Goal: Feedback & Contribution: Contribute content

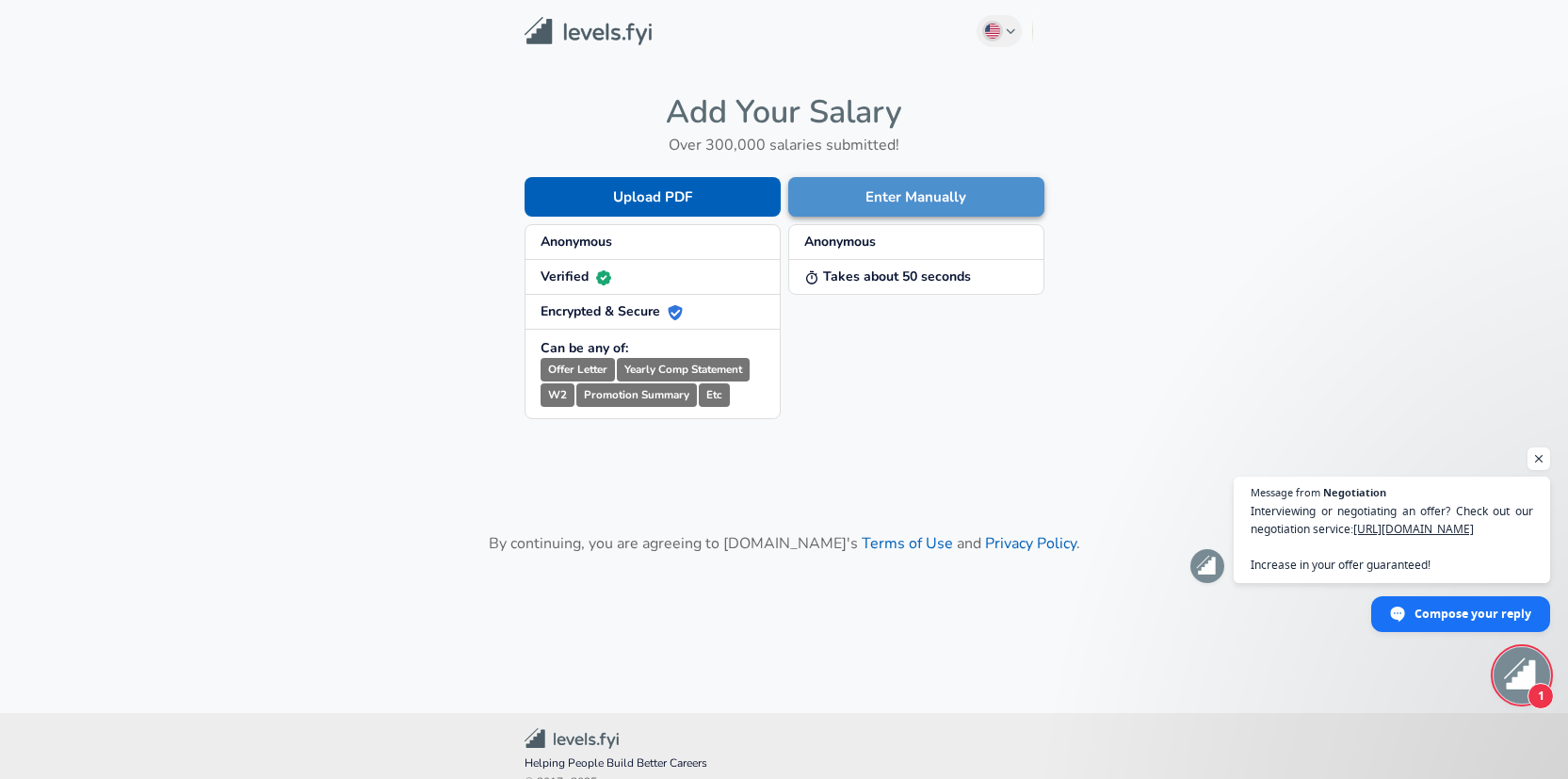
click at [885, 189] on button "Enter Manually" at bounding box center [917, 197] width 257 height 40
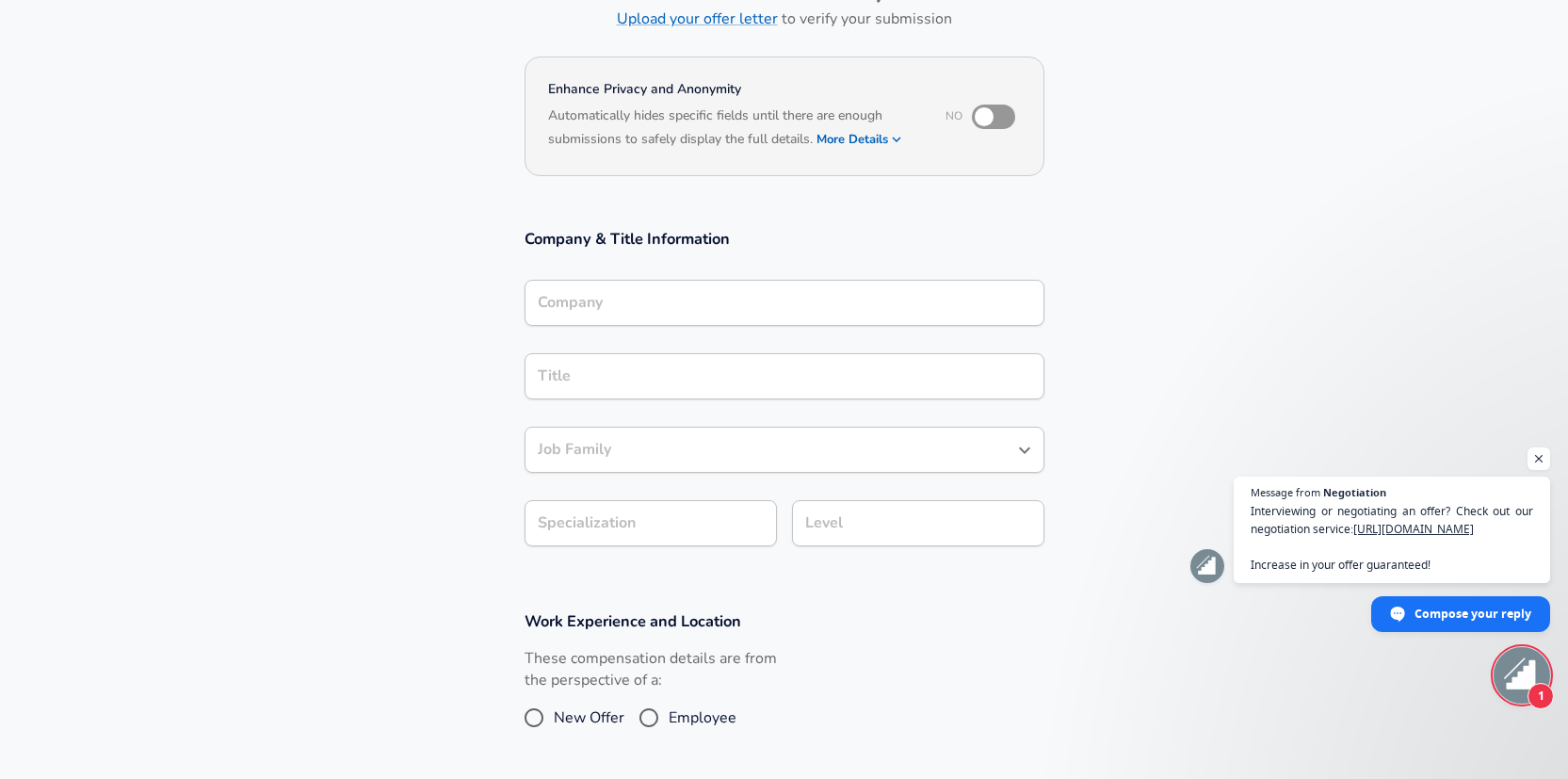
click at [883, 302] on input "Company" at bounding box center [784, 302] width 503 height 29
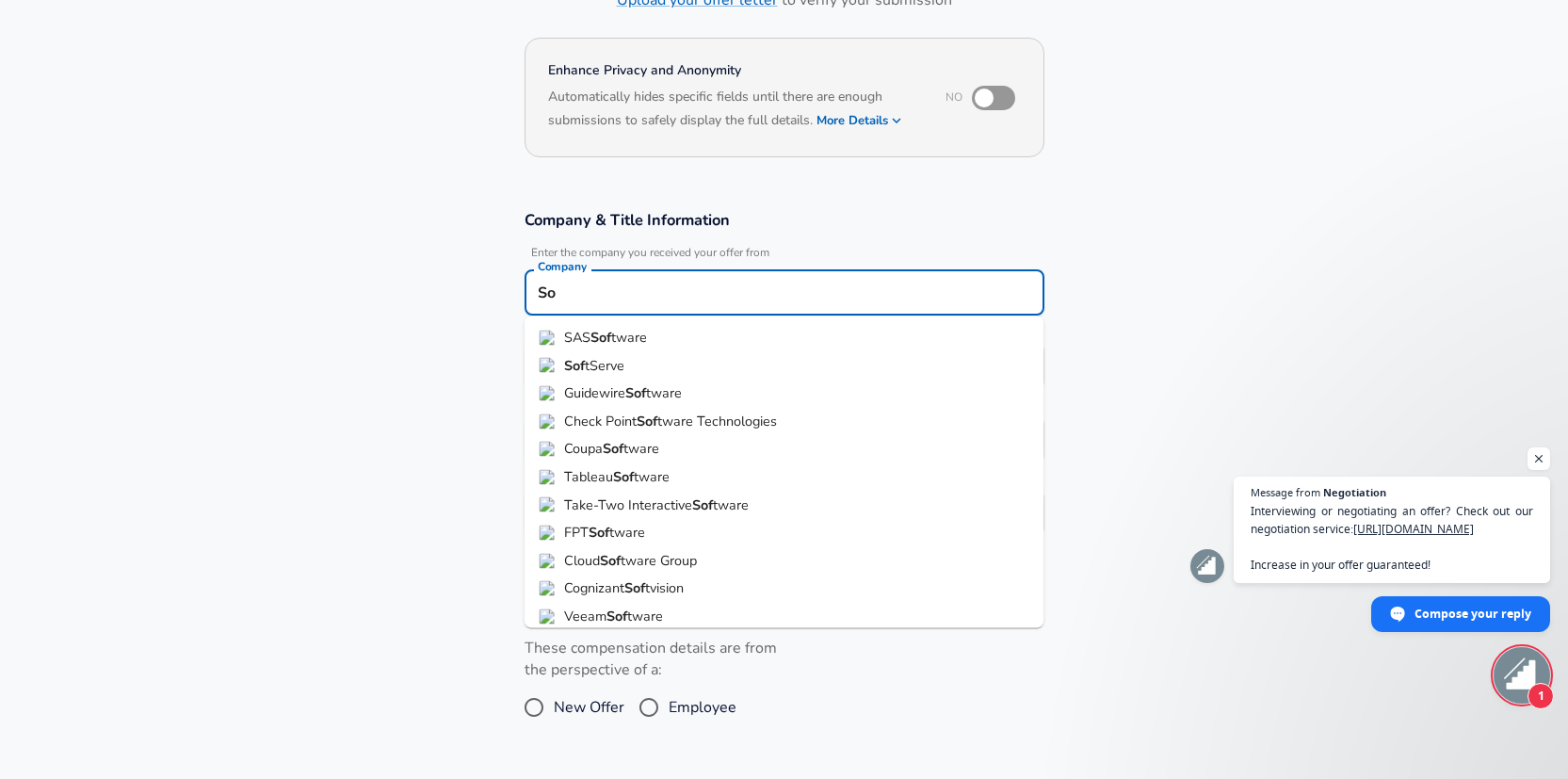
type input "S"
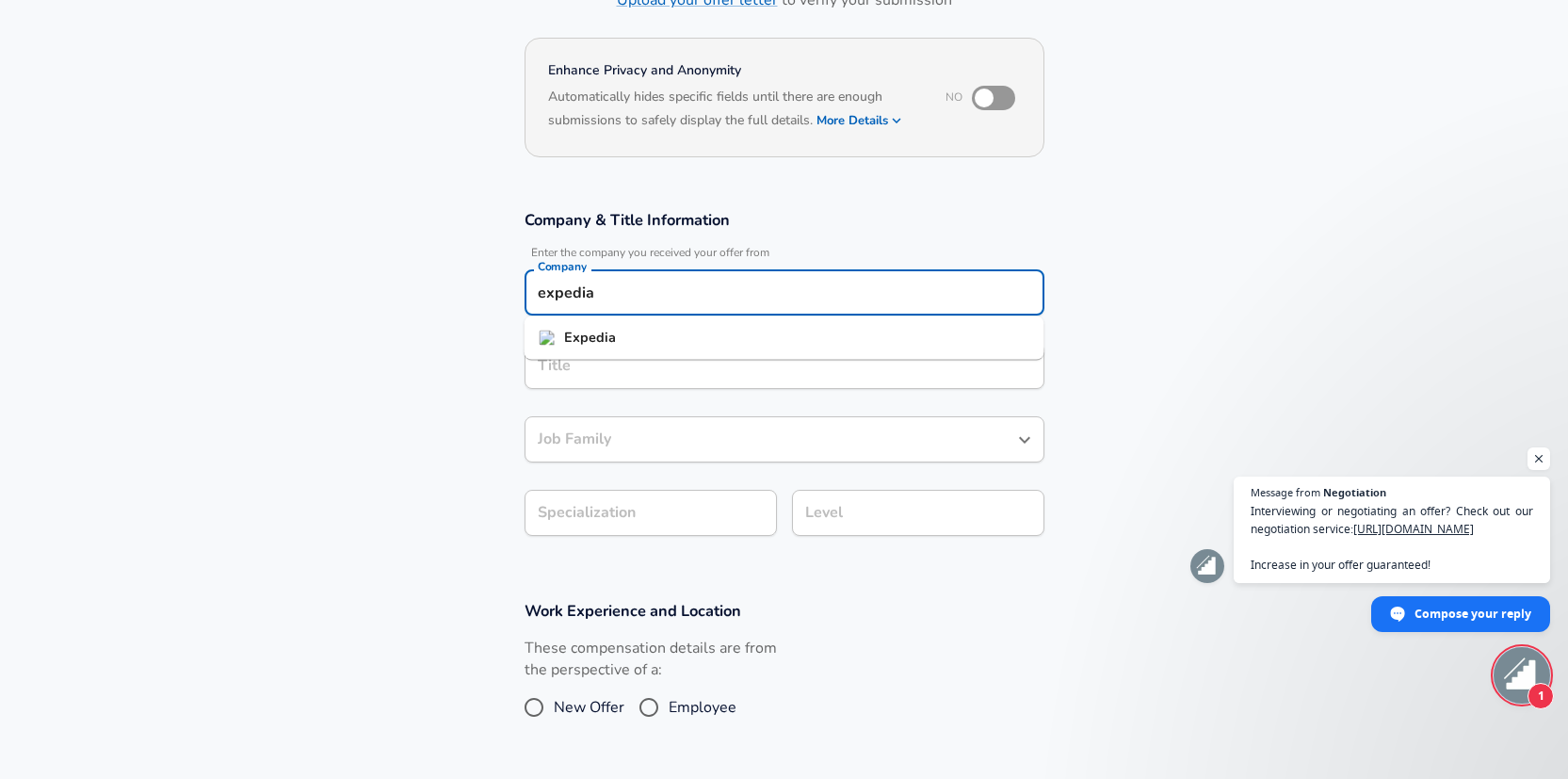
click at [875, 343] on li "Expedia" at bounding box center [784, 338] width 520 height 28
type input "Expedia"
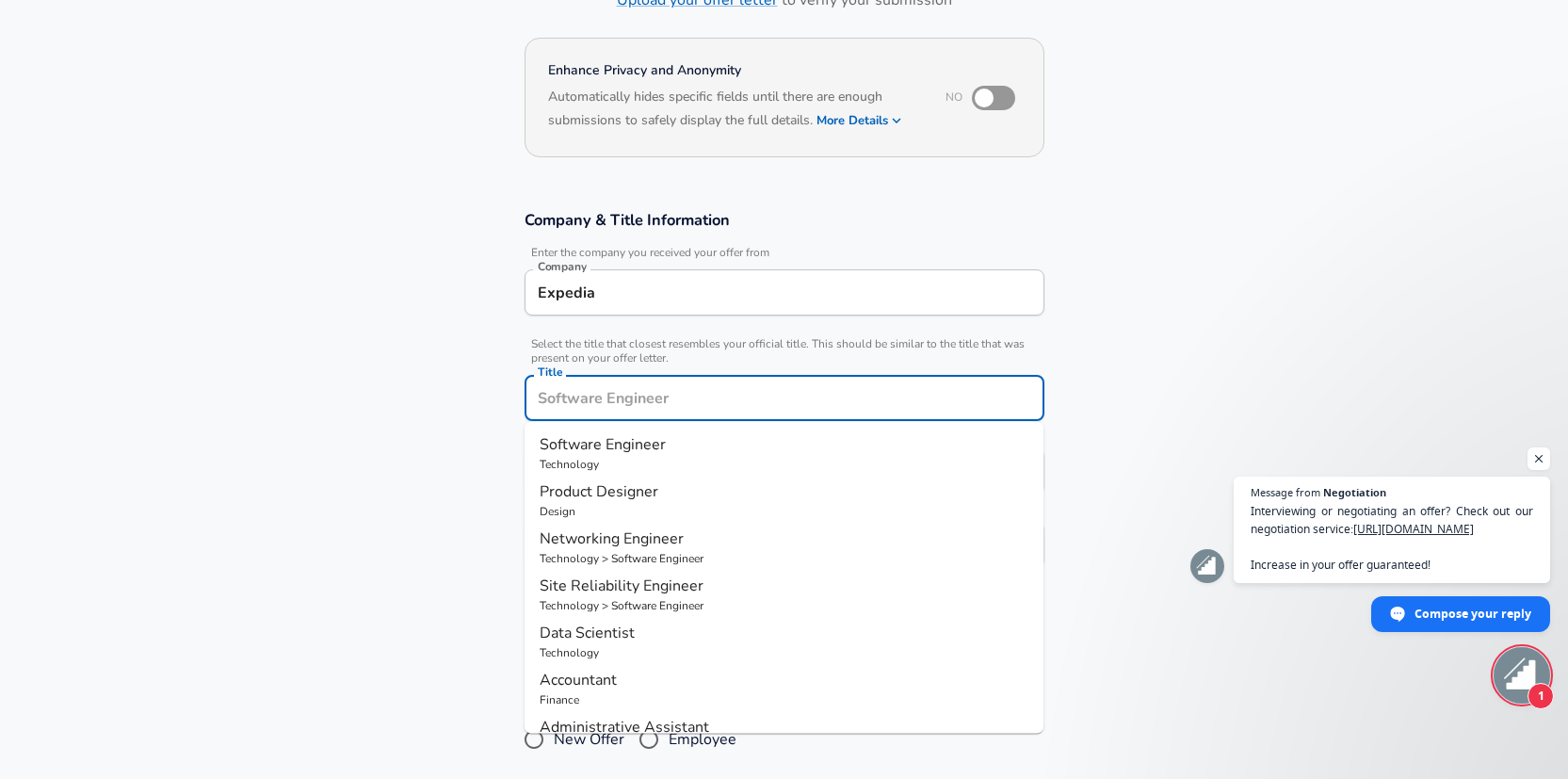
scroll to position [186, 0]
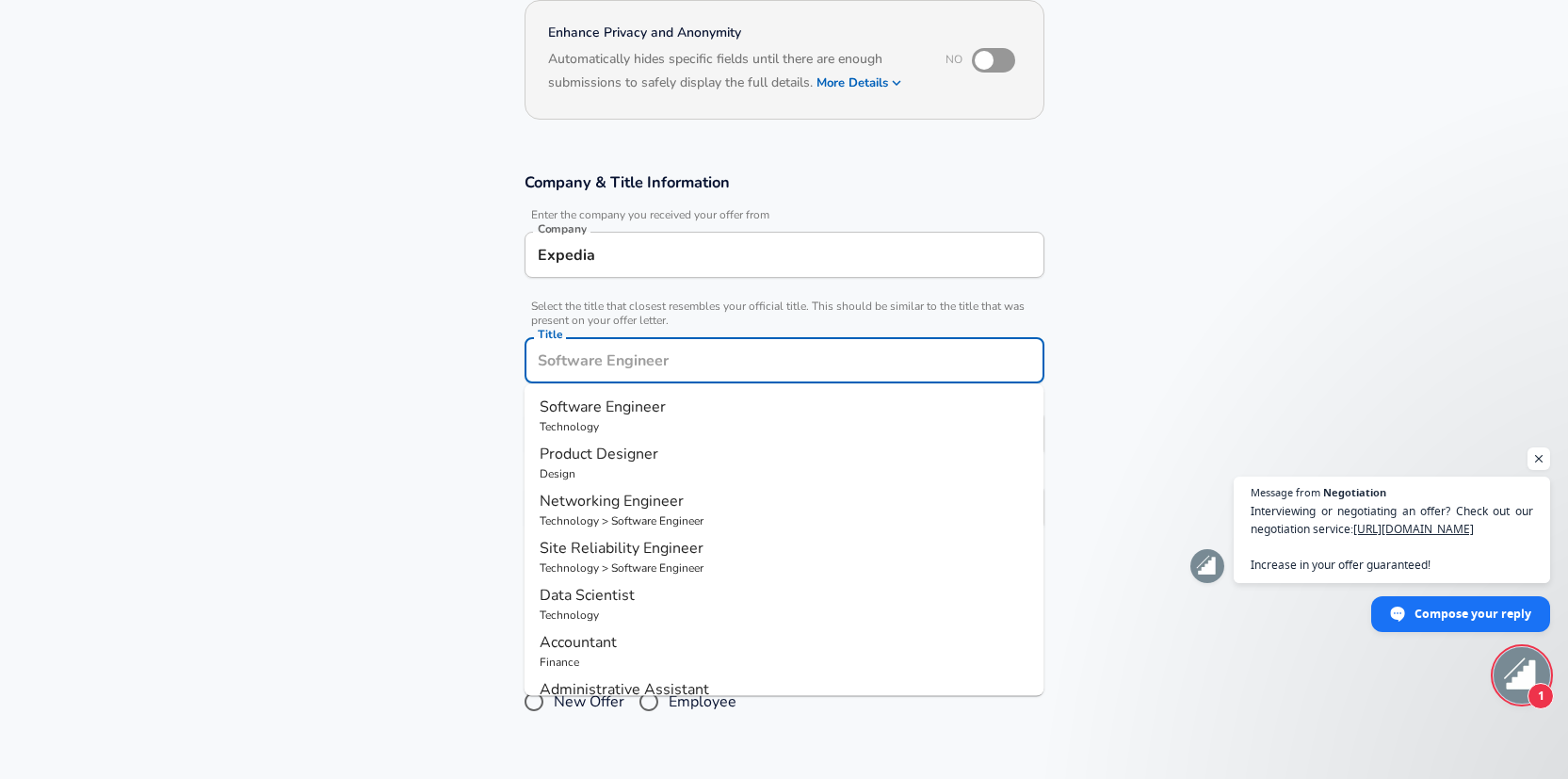
click at [834, 360] on input "Title" at bounding box center [784, 360] width 503 height 29
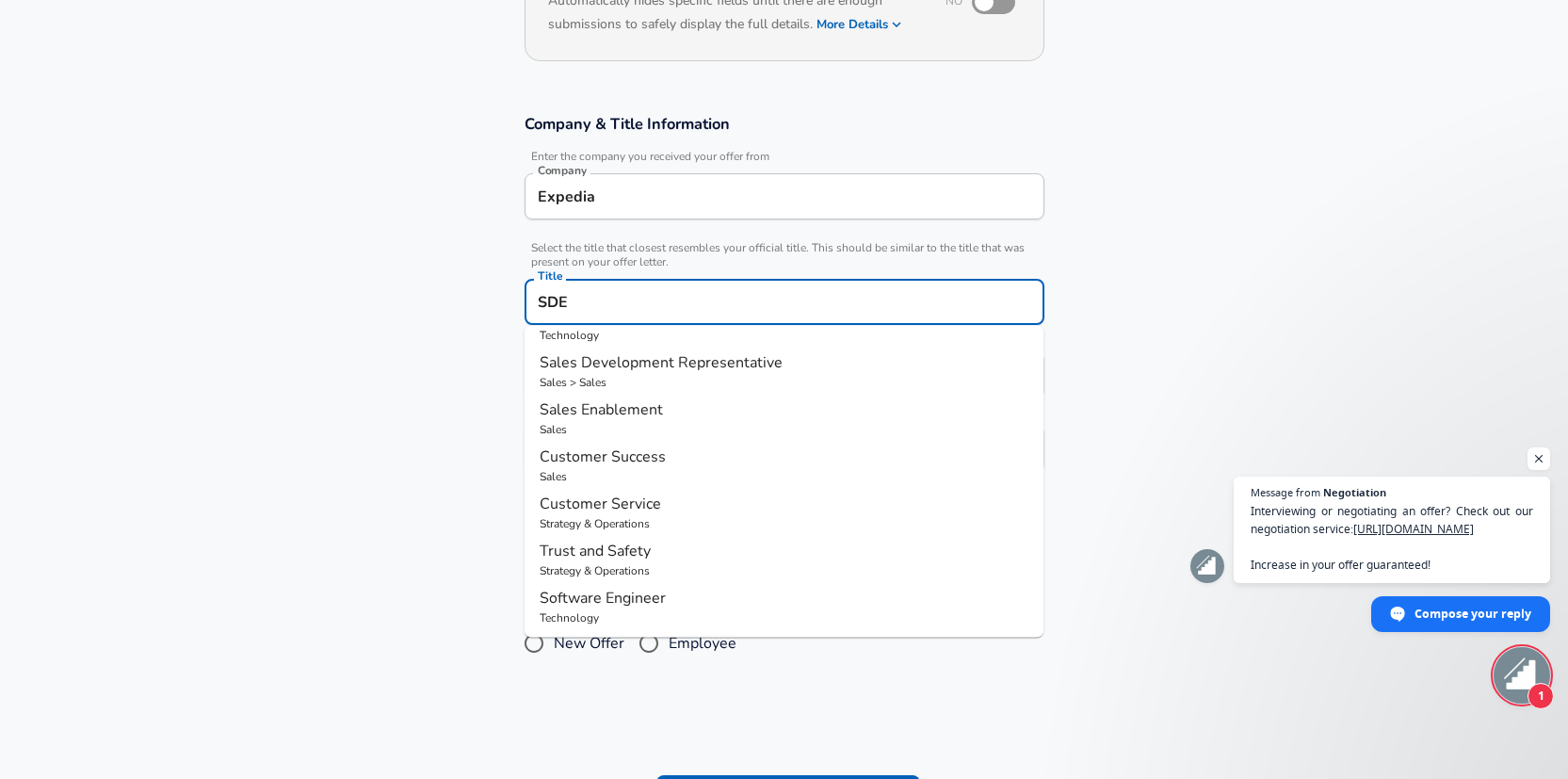
scroll to position [0, 0]
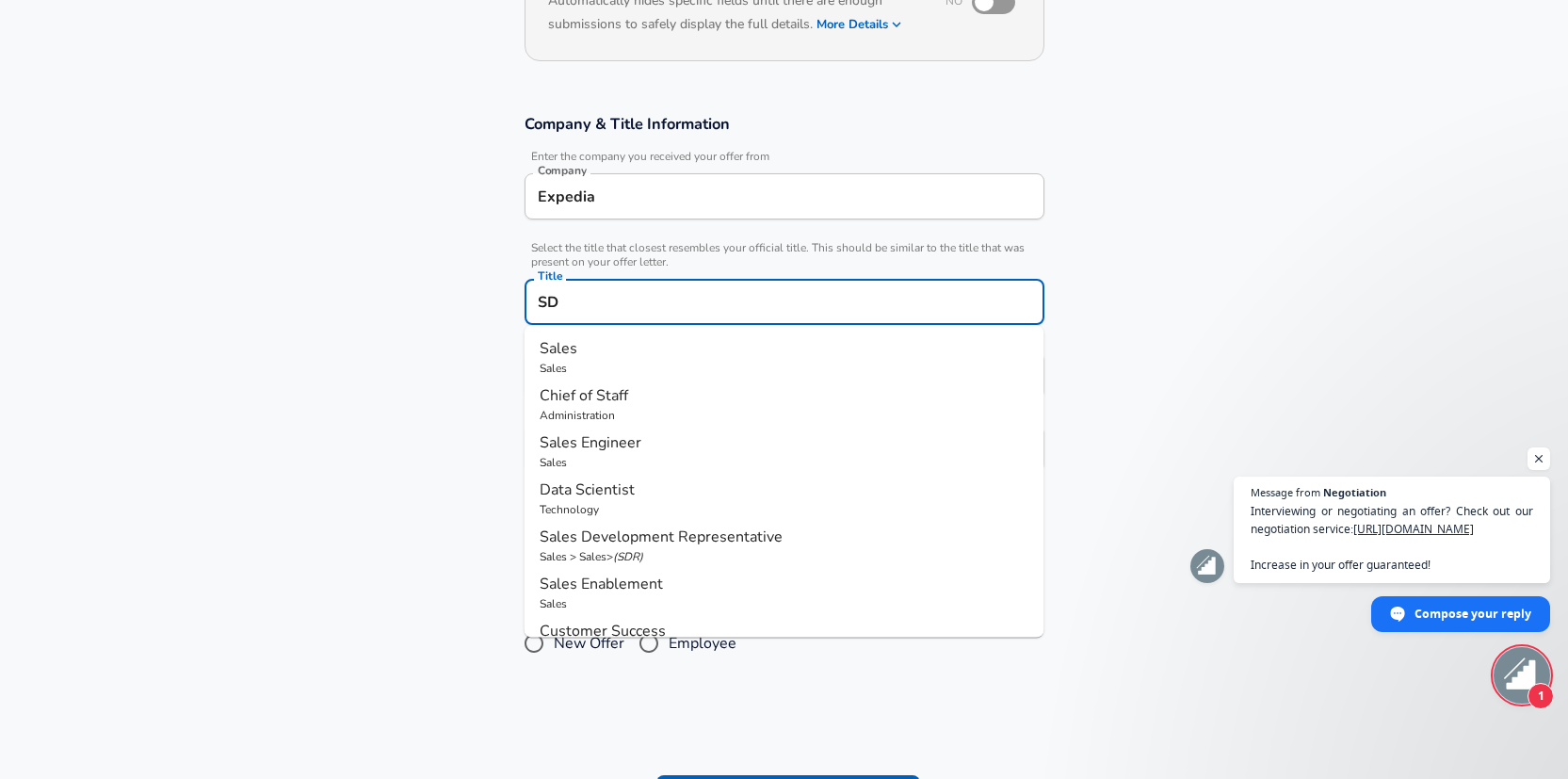
type input "S"
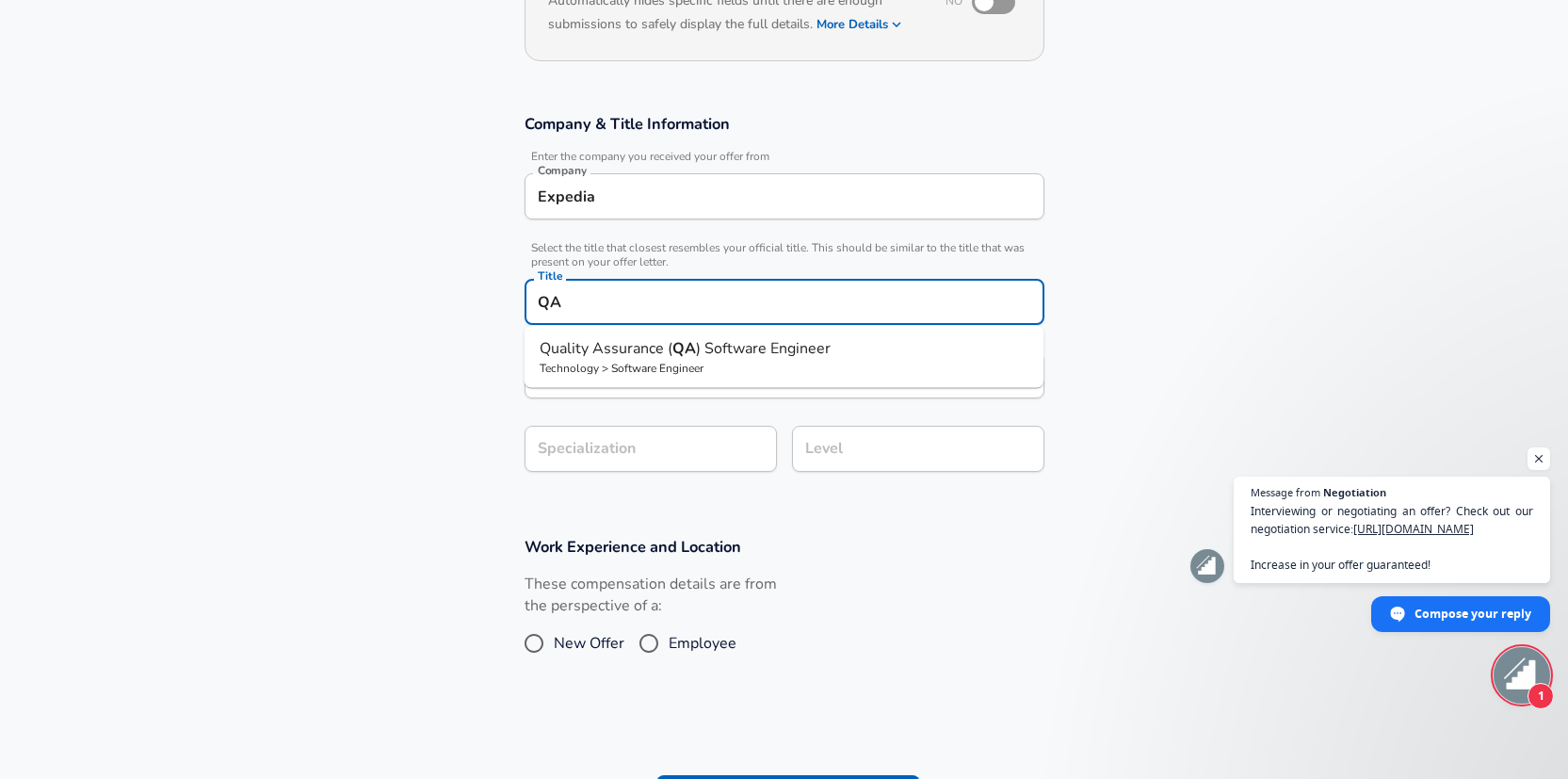
click at [814, 355] on span ") Software Engineer" at bounding box center [763, 348] width 134 height 21
type input "Quality Assurance (QA) Software Engineer"
type input "Testing (SDET)"
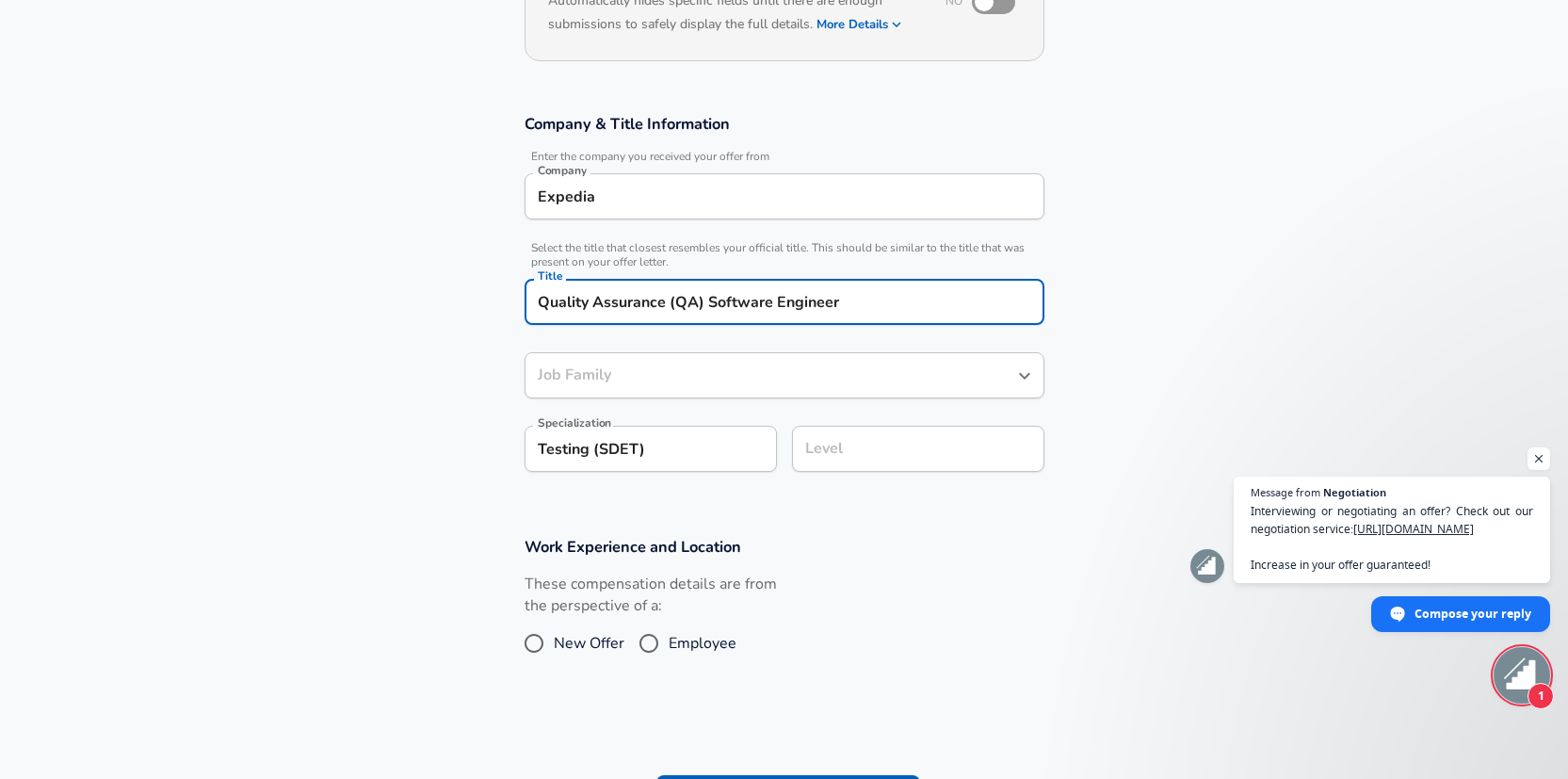
type input "Software Engineer"
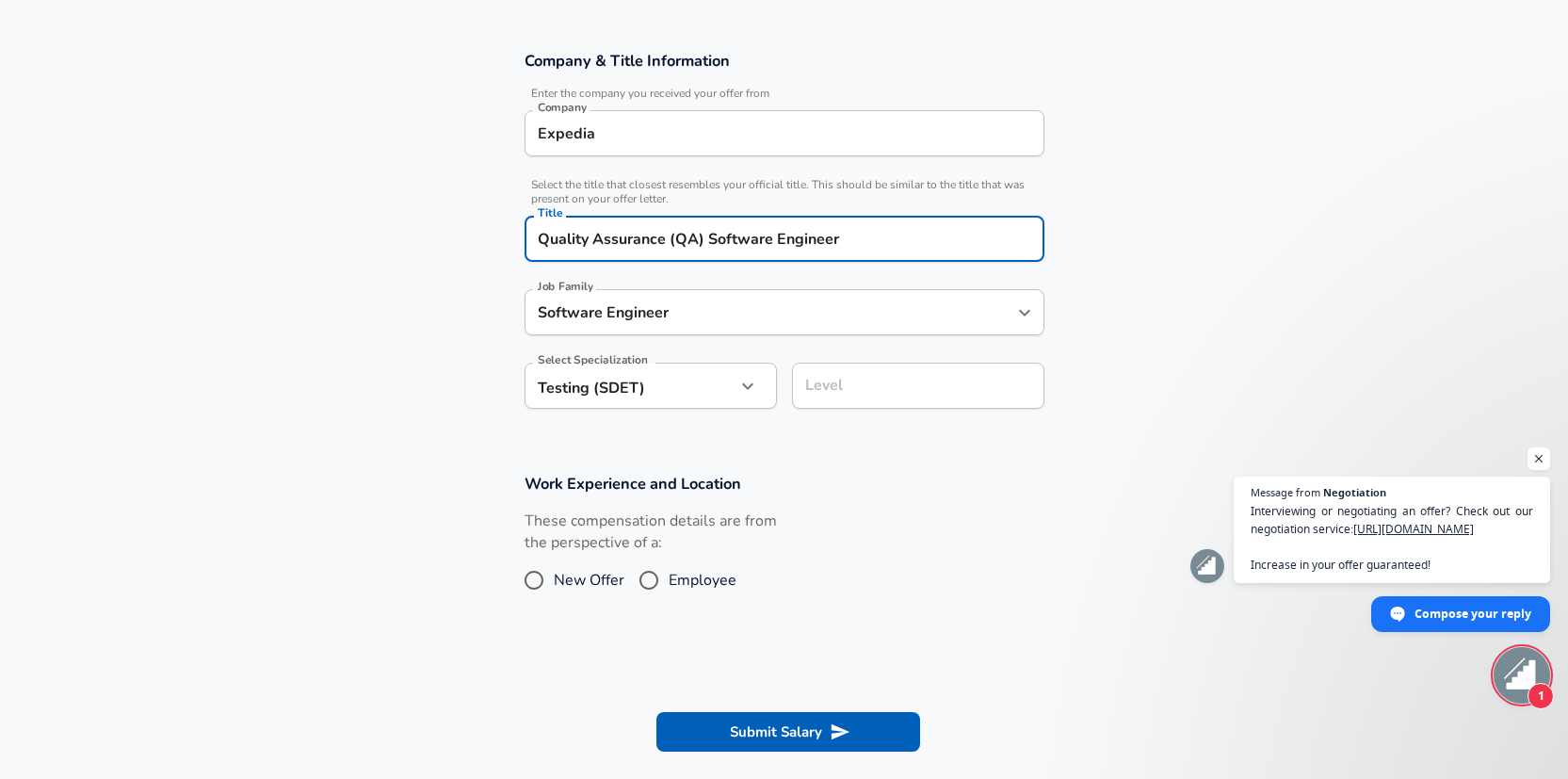
click at [1007, 315] on div "Software Engineer Job Family" at bounding box center [784, 311] width 520 height 46
type input "Quality Assurance (QA) Software Engineer"
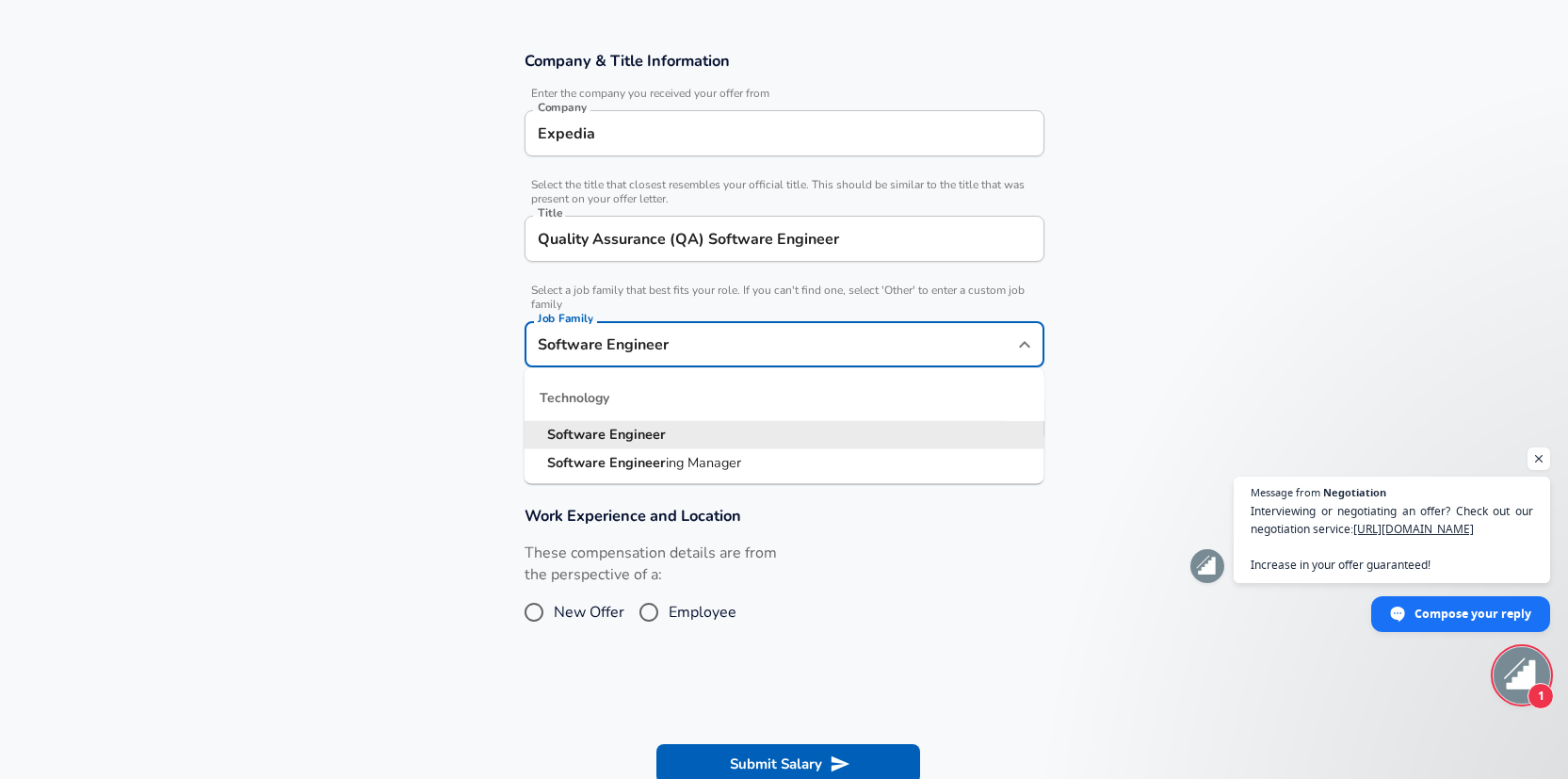
scroll to position [345, 0]
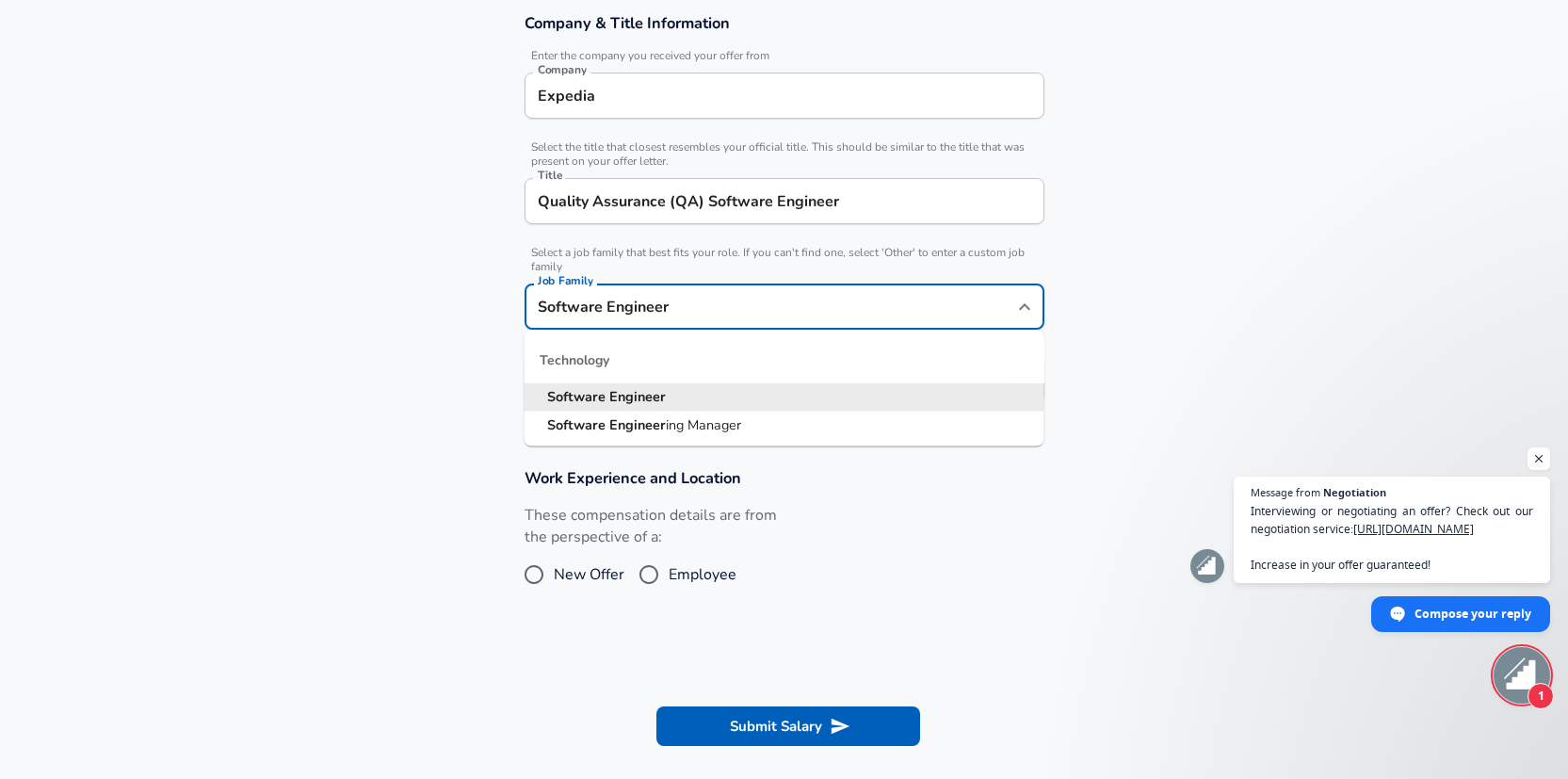
click at [879, 389] on li "Software Engineer" at bounding box center [784, 398] width 520 height 28
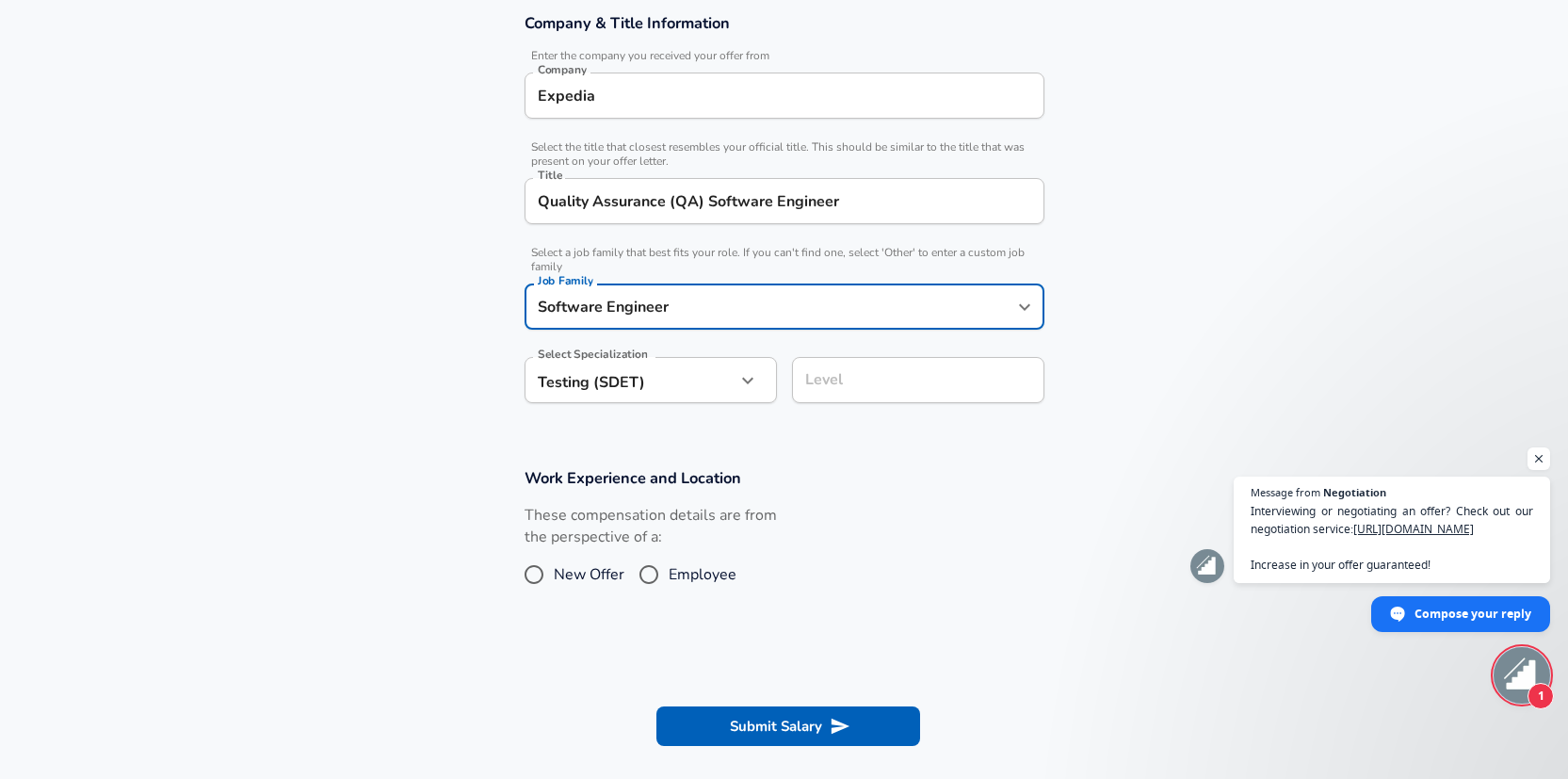
click at [758, 389] on button "button" at bounding box center [748, 381] width 32 height 32
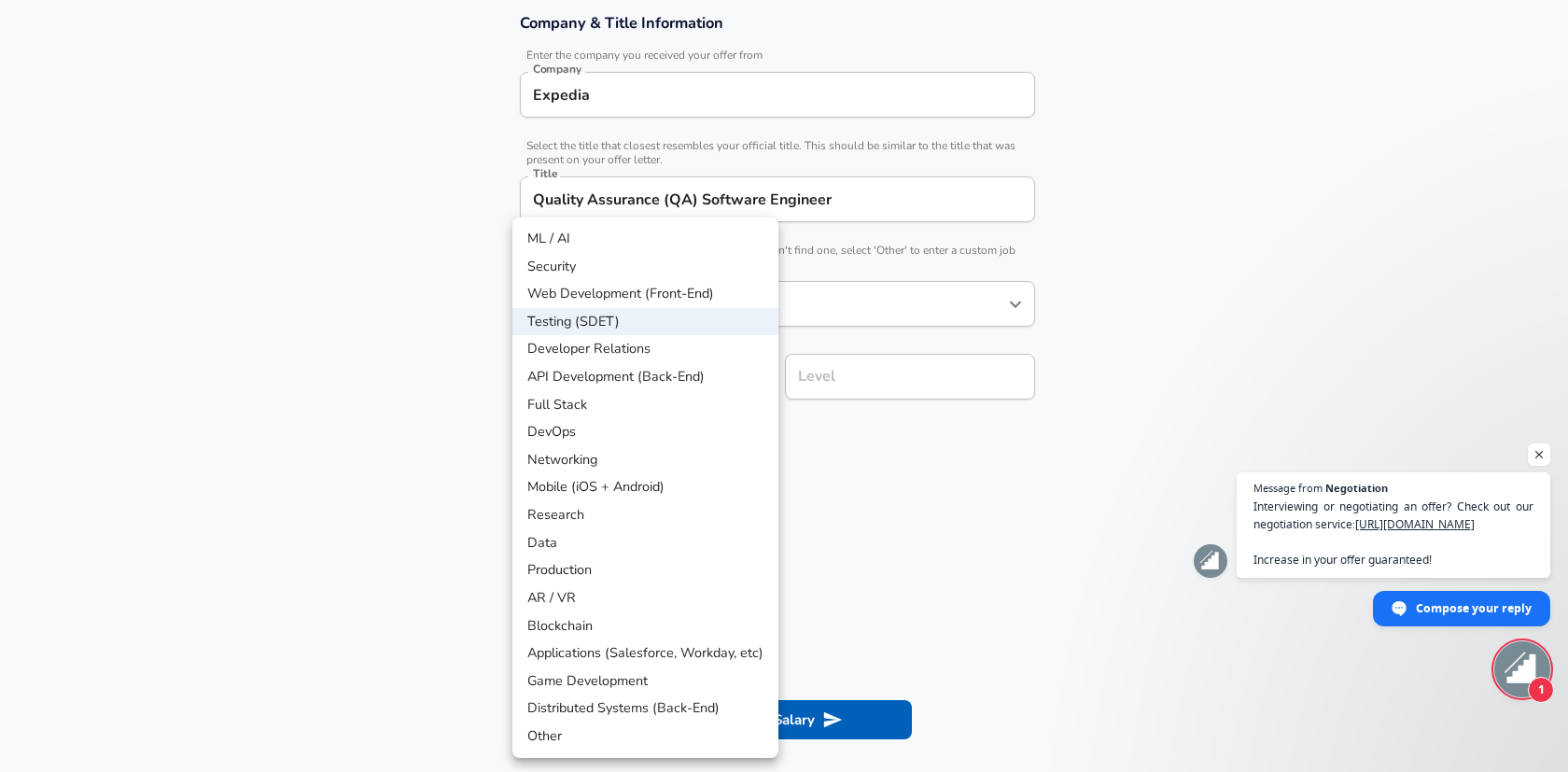
click at [647, 323] on li "Testing (SDET)" at bounding box center [646, 322] width 266 height 28
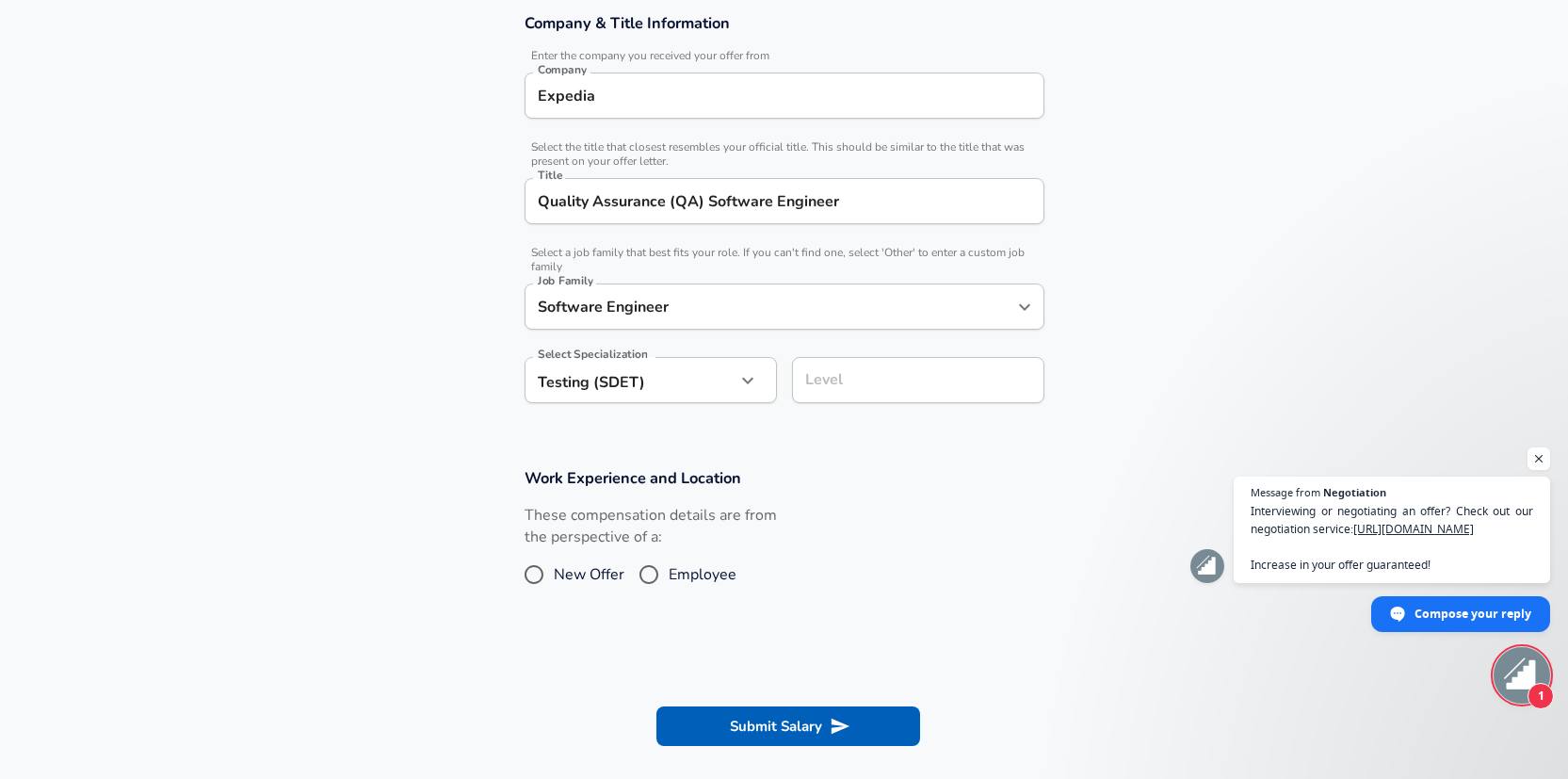
click at [873, 383] on input "Level" at bounding box center [918, 380] width 236 height 29
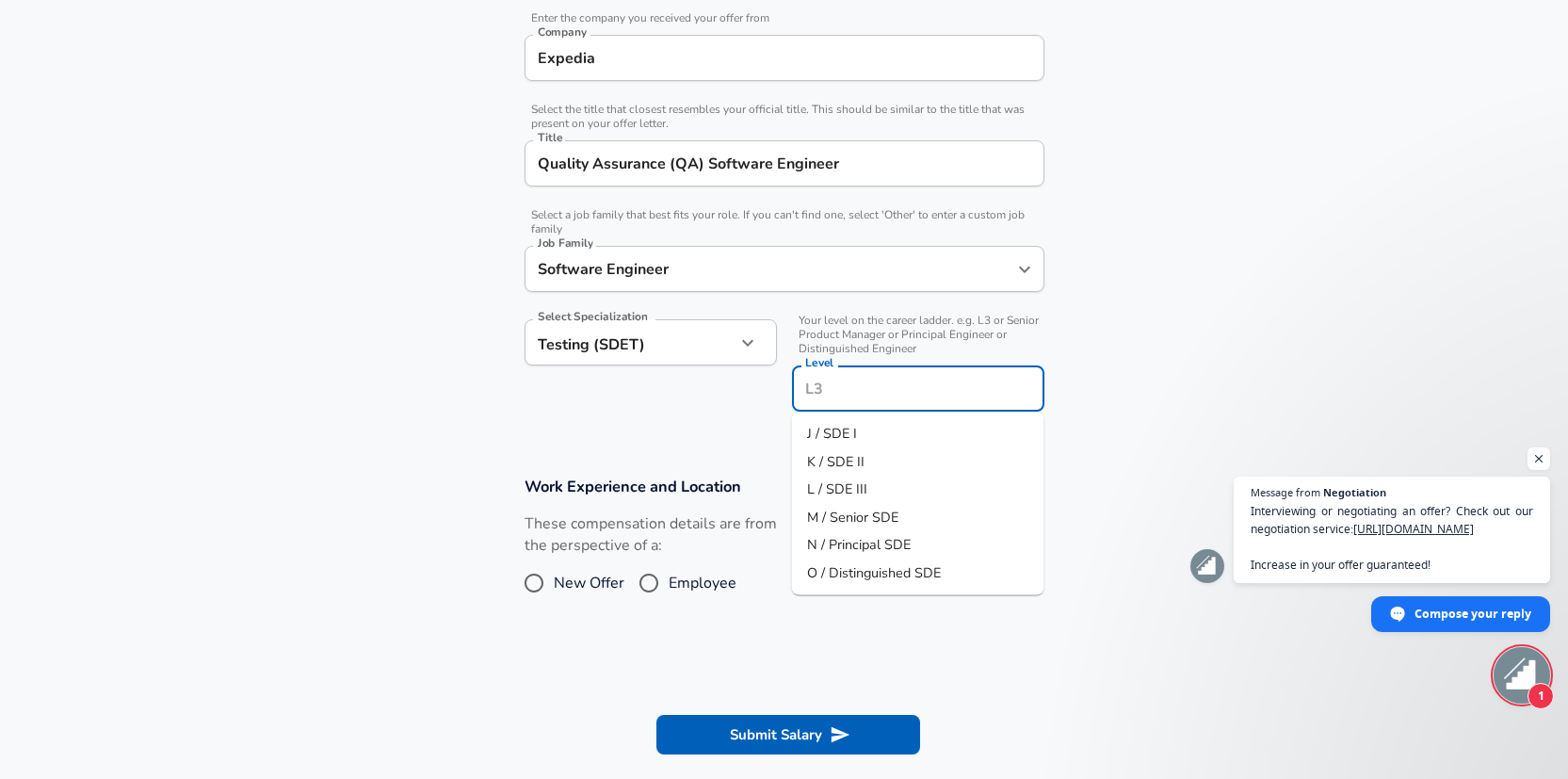
click at [867, 494] on li "L / SDE III" at bounding box center [918, 489] width 253 height 28
type input "L / SDE III"
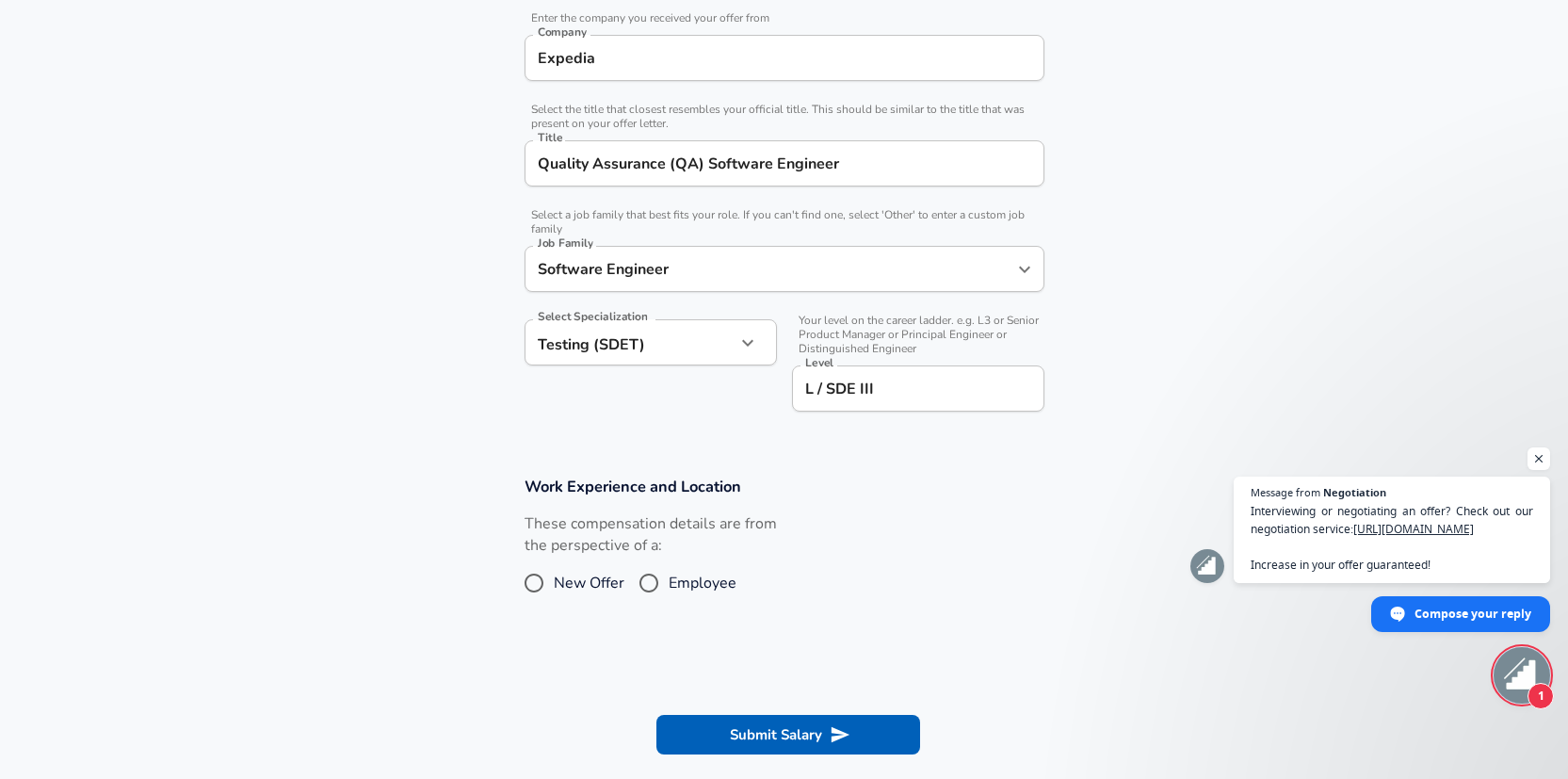
click at [1122, 362] on section "Company & Title Information Enter the company you received your offer from Comp…" at bounding box center [784, 203] width 1568 height 501
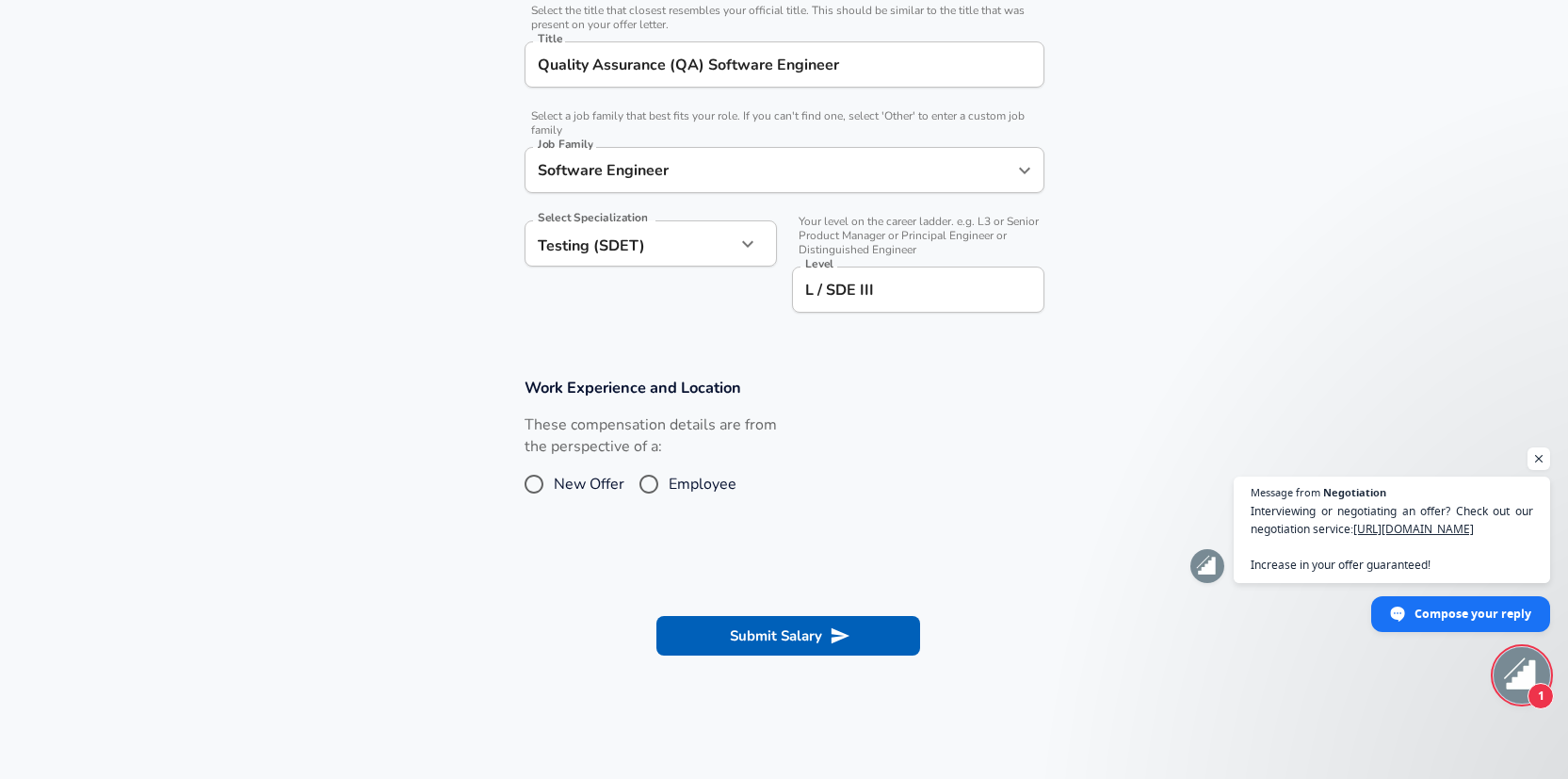
scroll to position [495, 0]
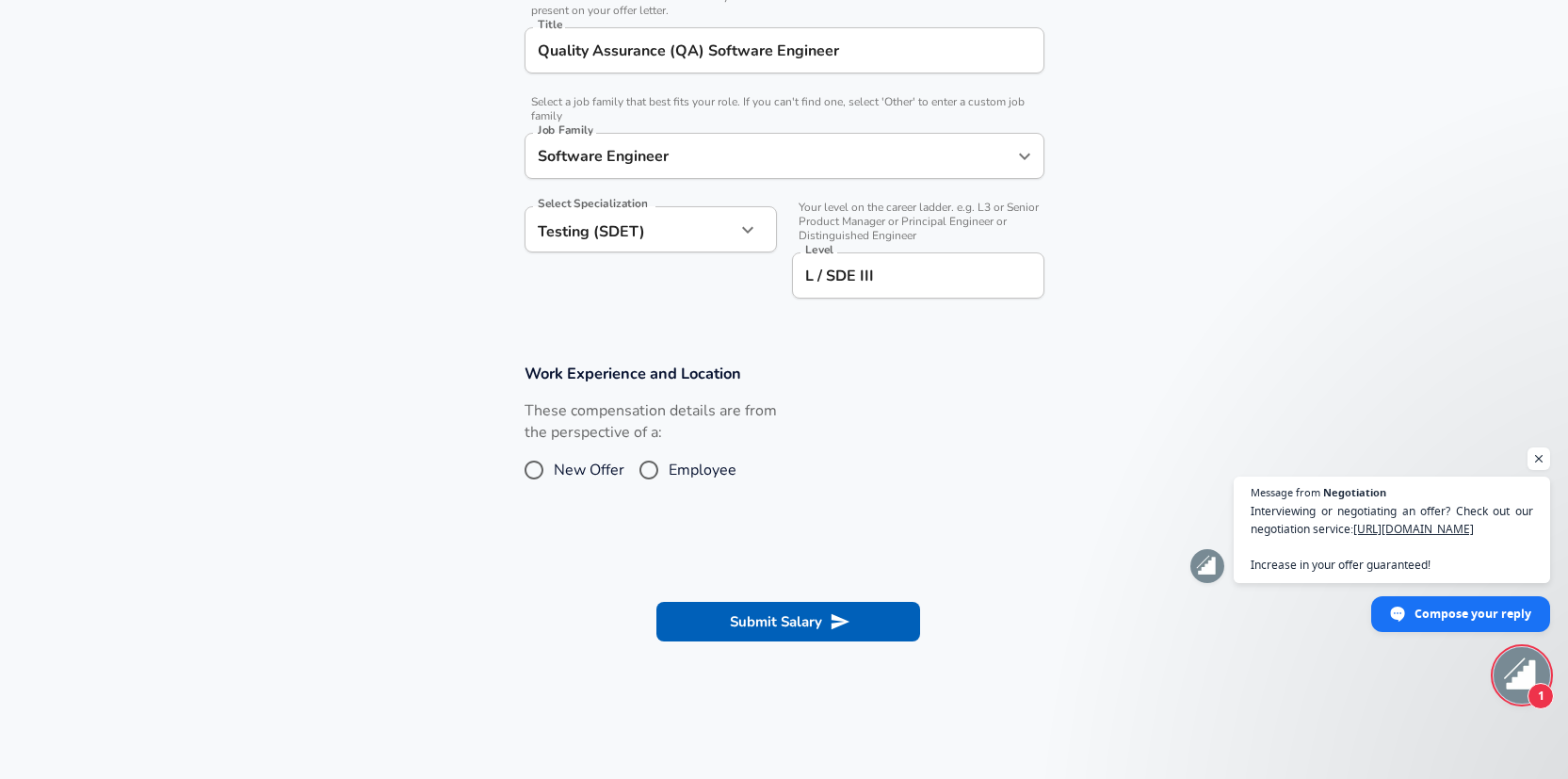
click at [688, 469] on span "Employee" at bounding box center [703, 469] width 68 height 23
click at [668, 469] on input "Employee" at bounding box center [650, 469] width 40 height 30
radio input "true"
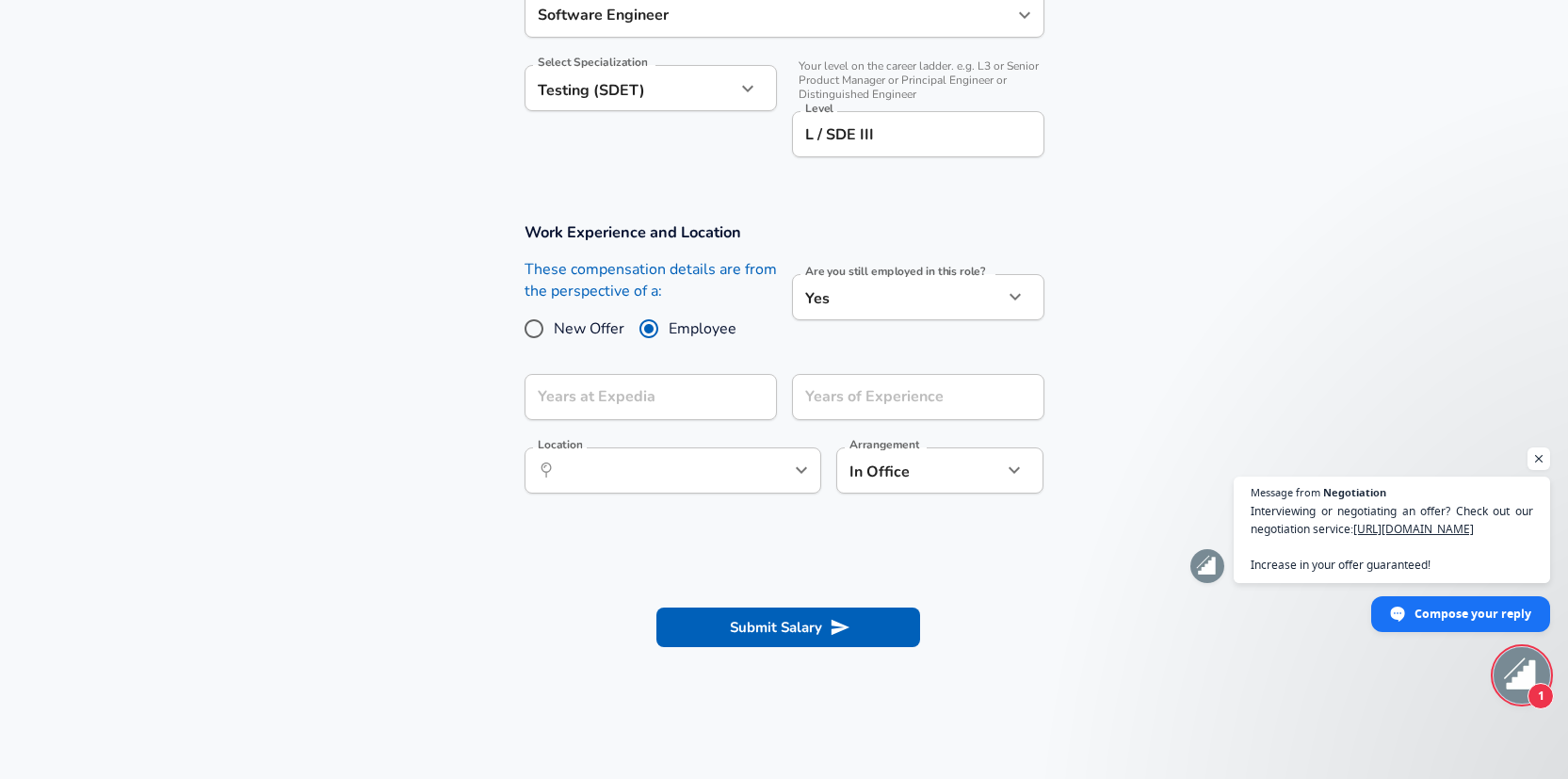
scroll to position [645, 0]
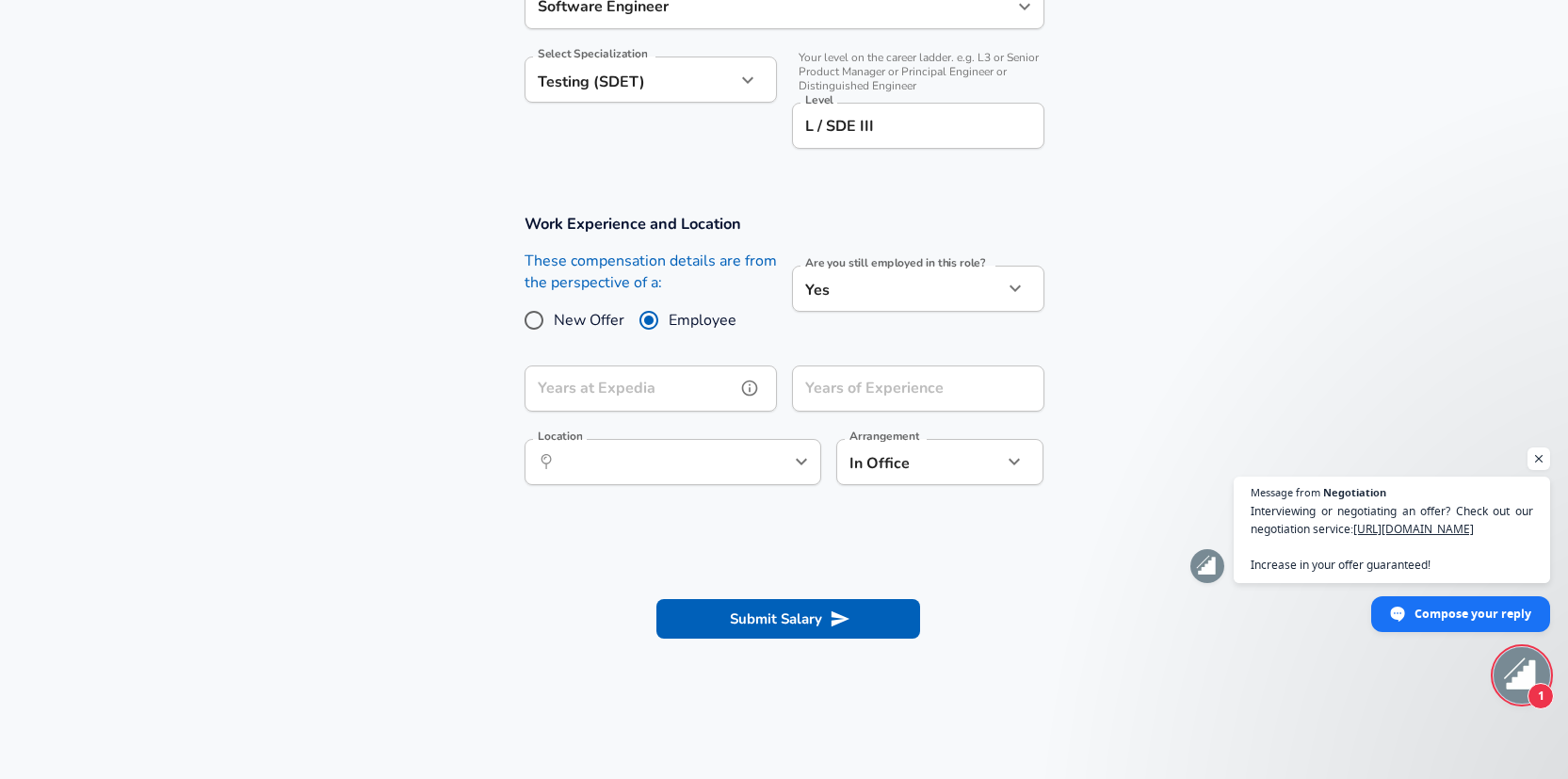
click at [626, 380] on input "Years at Expedia" at bounding box center [630, 388] width 211 height 46
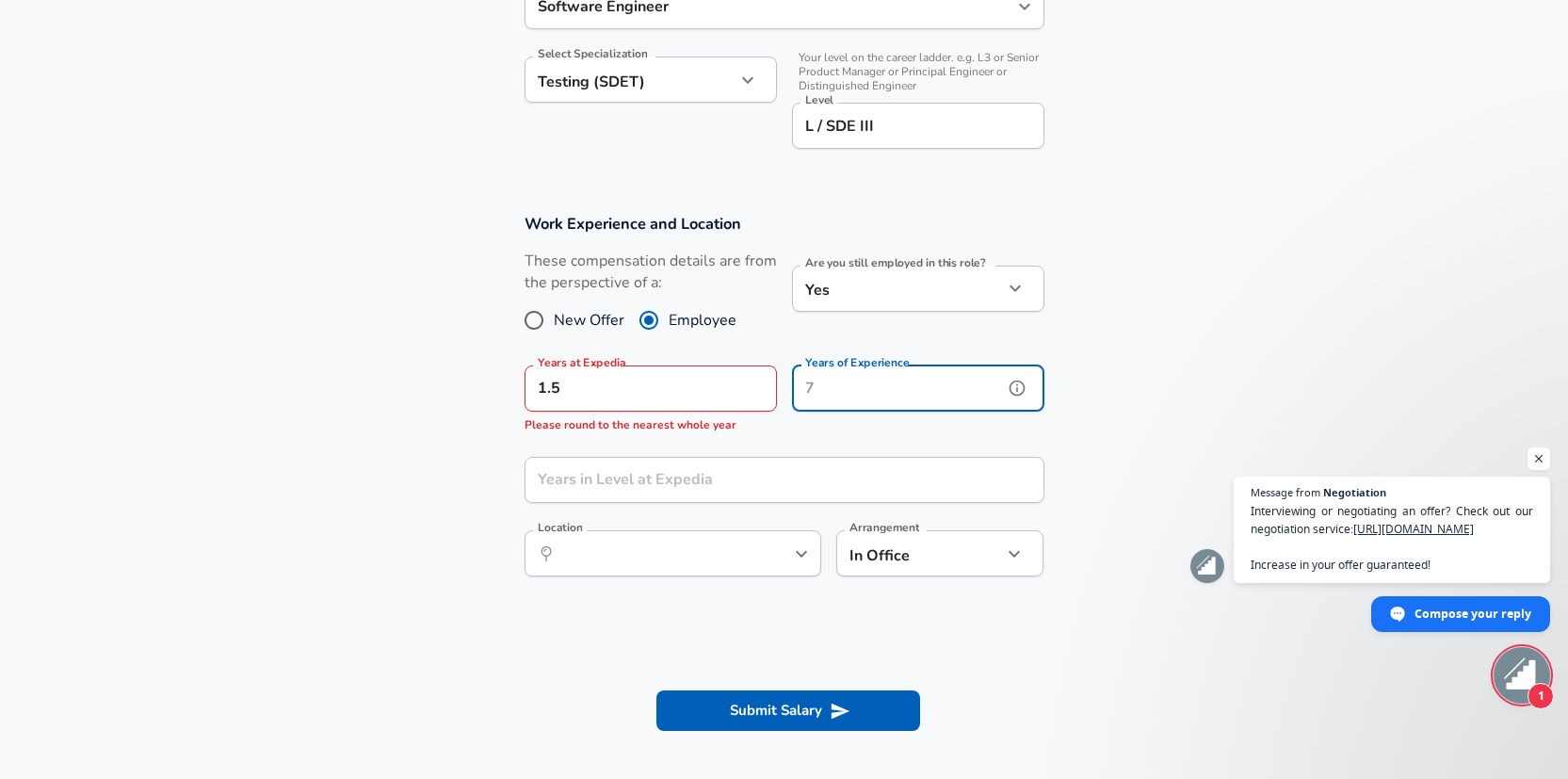
click at [951, 383] on input "Years of Experience" at bounding box center [898, 388] width 211 height 46
click at [710, 380] on input "1.5" at bounding box center [630, 388] width 211 height 46
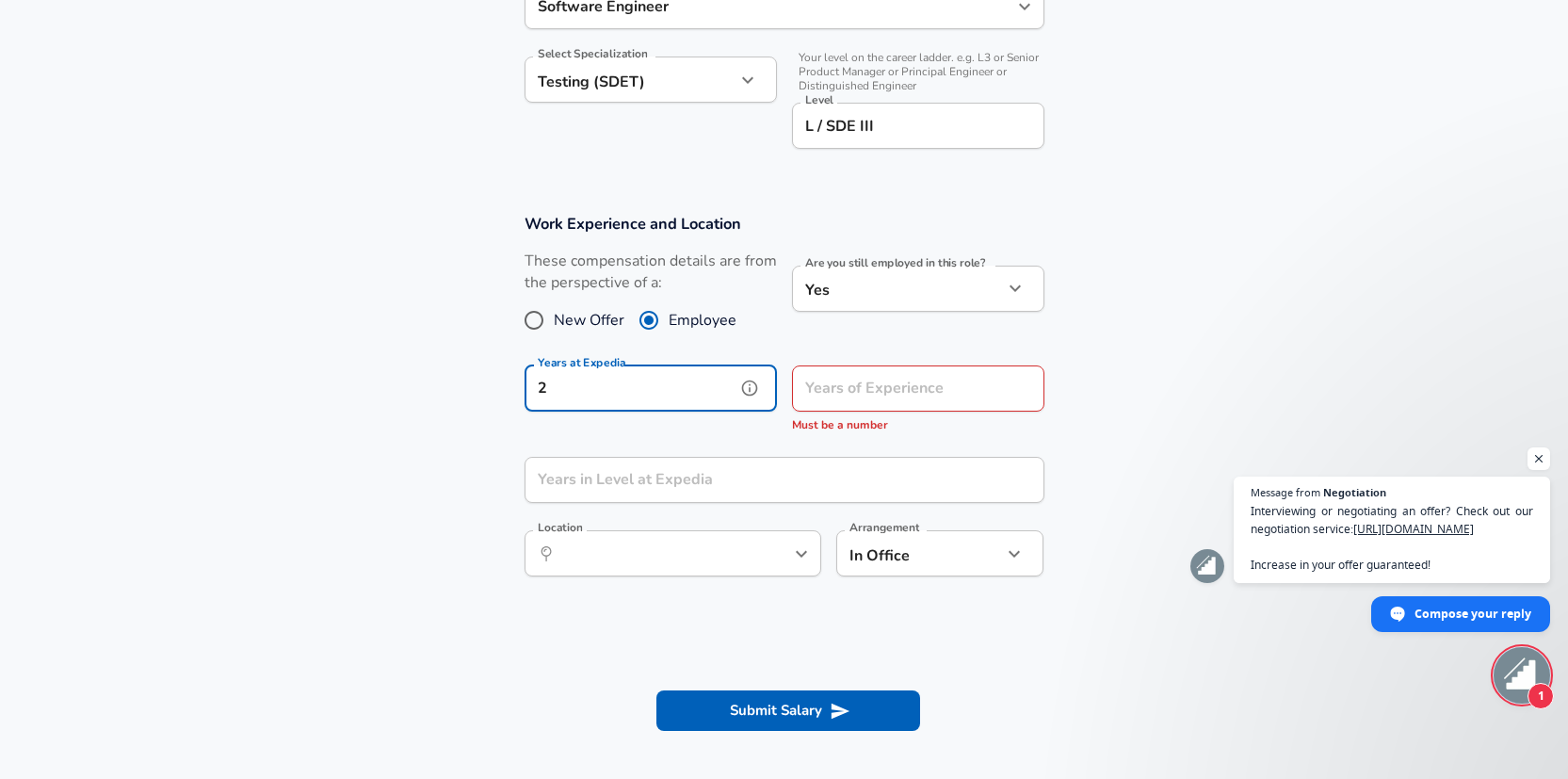
type input "2"
click at [850, 380] on div "Years of Experience Years of Experience Must be a number" at bounding box center [918, 400] width 253 height 70
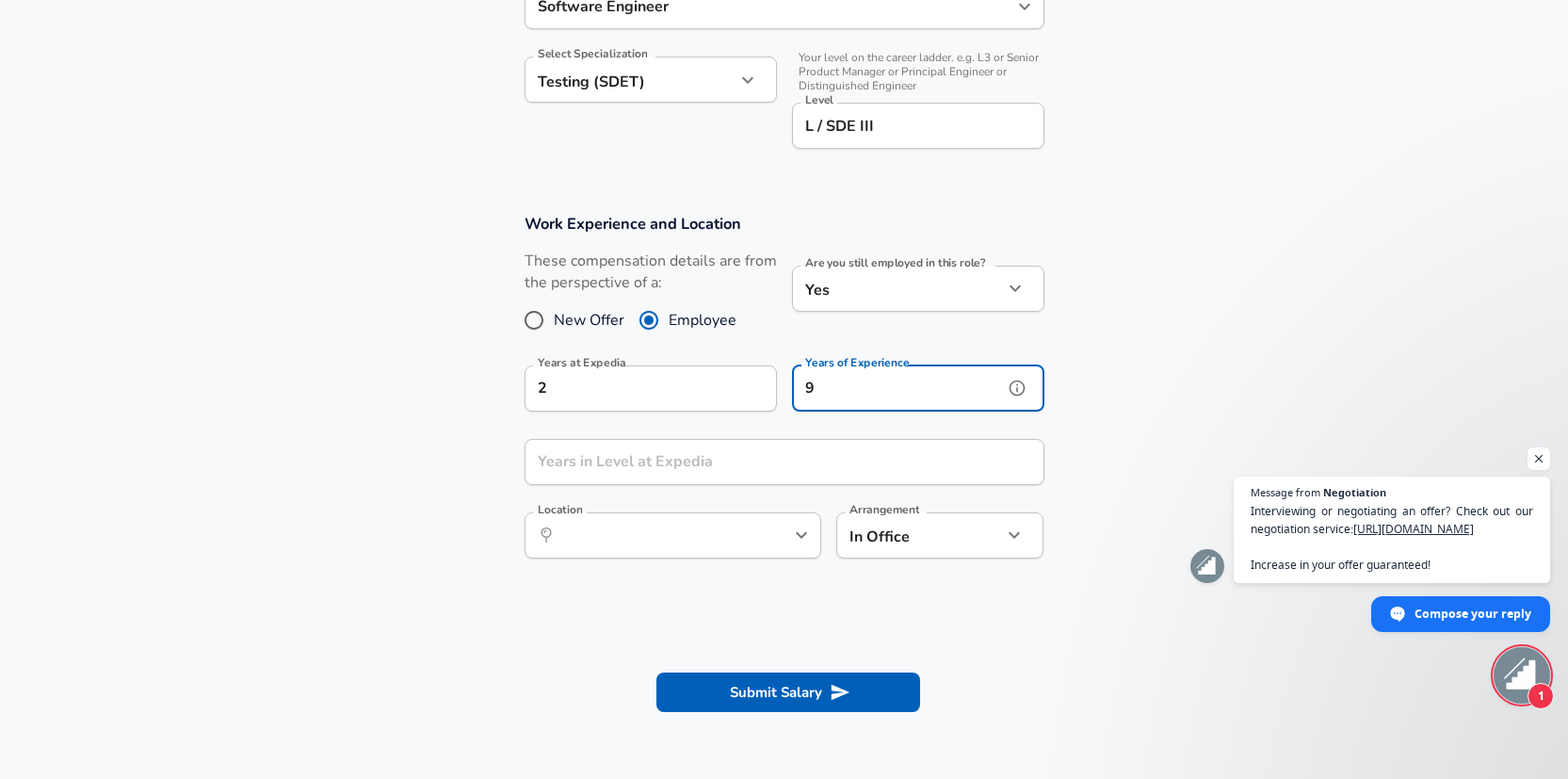
type input "9"
click at [890, 457] on input "Years in Level at Expedia" at bounding box center [763, 462] width 478 height 46
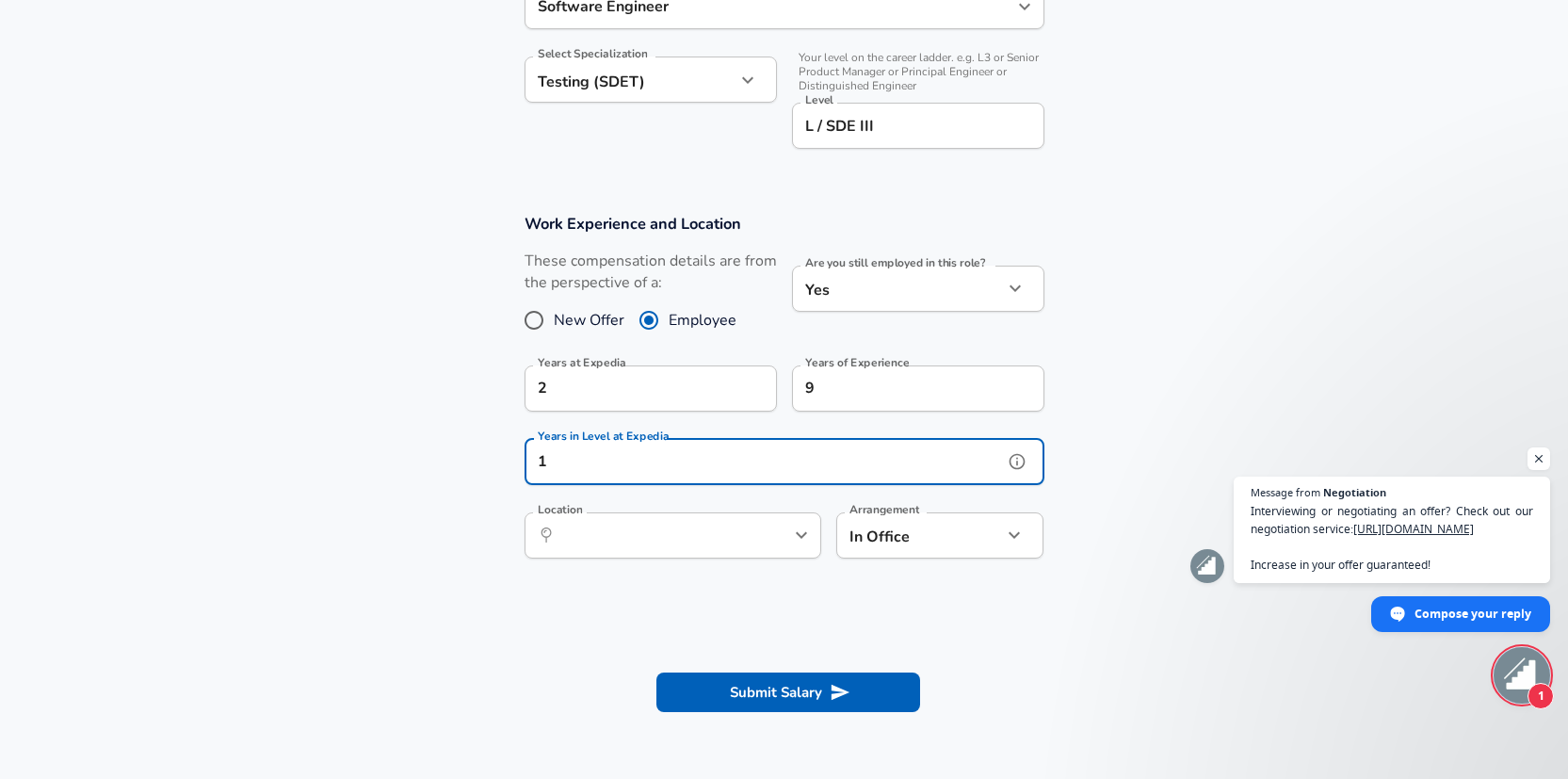
type input "1"
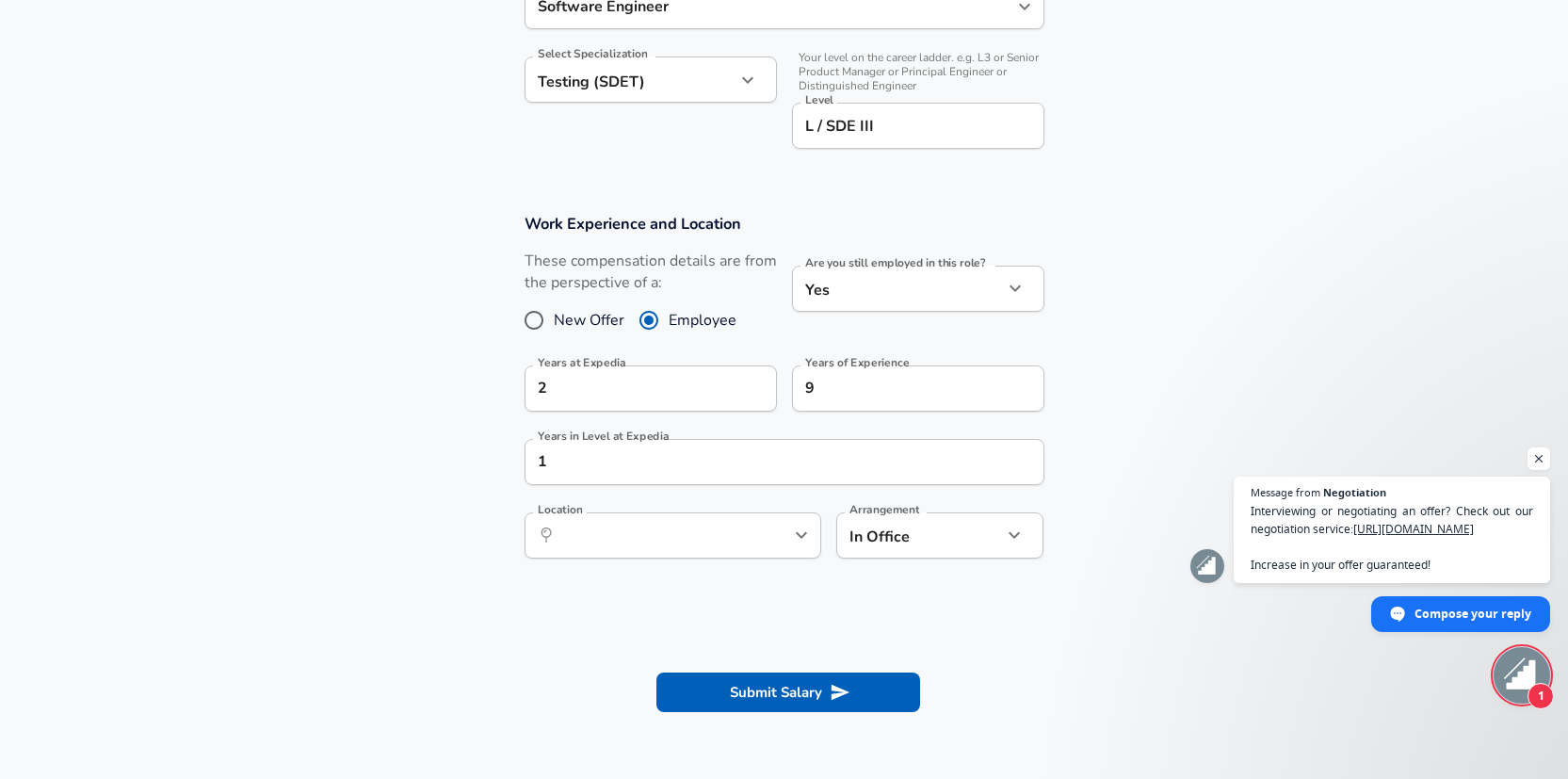
click at [1147, 447] on section "Work Experience and Location These compensation details are from the perspectiv…" at bounding box center [784, 396] width 1568 height 409
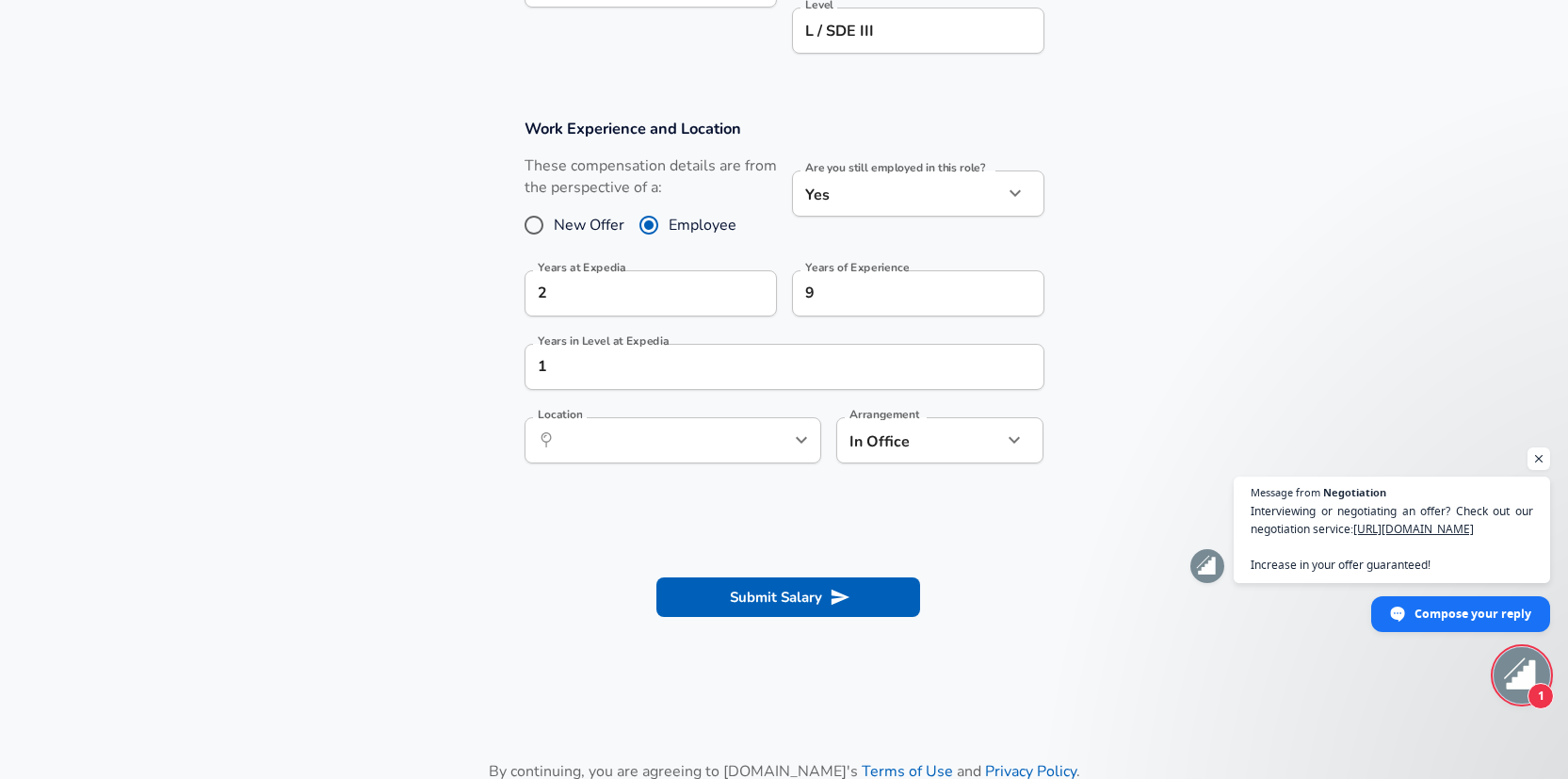
scroll to position [773, 0]
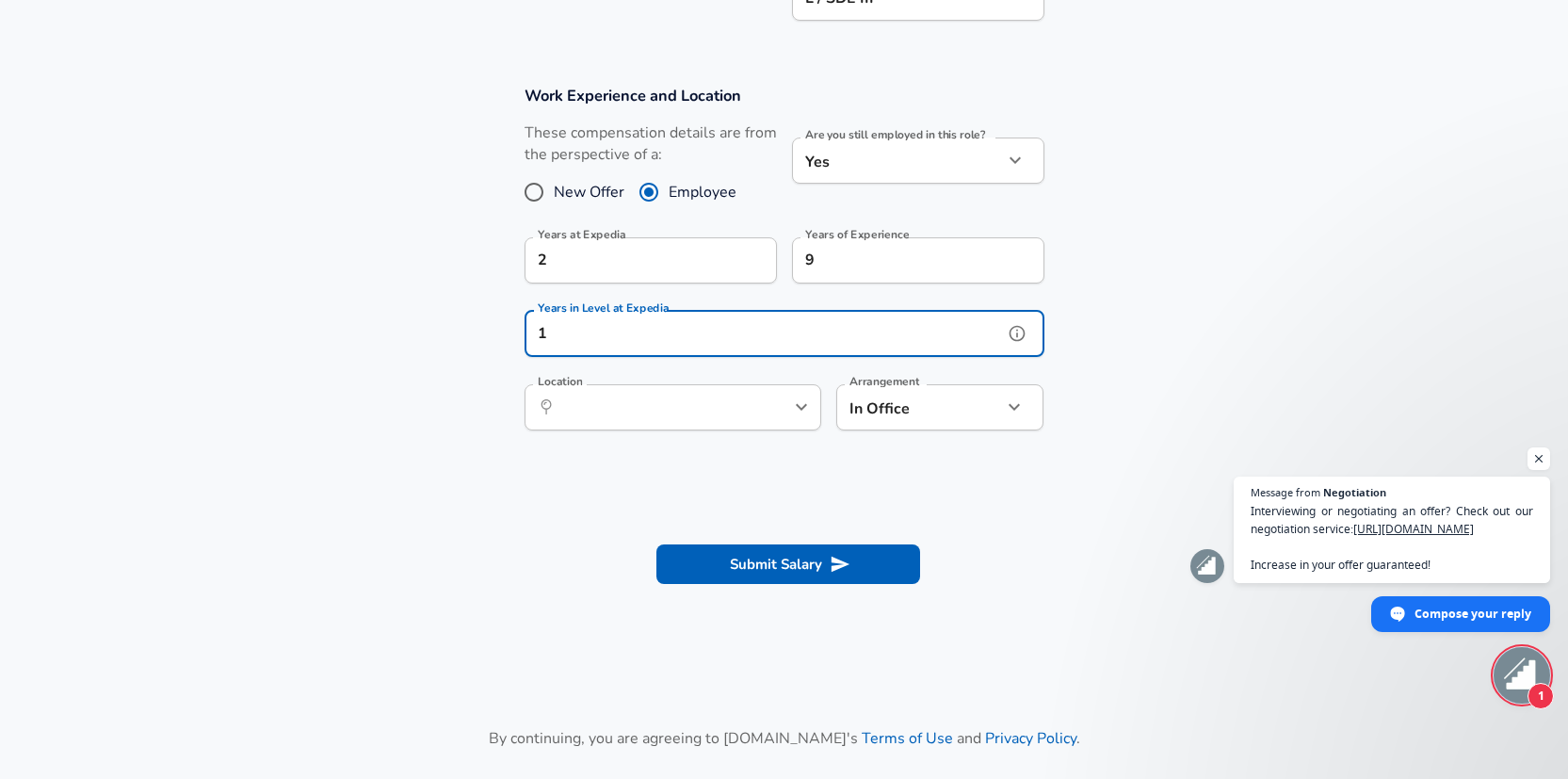
click at [918, 334] on input "1" at bounding box center [763, 333] width 478 height 46
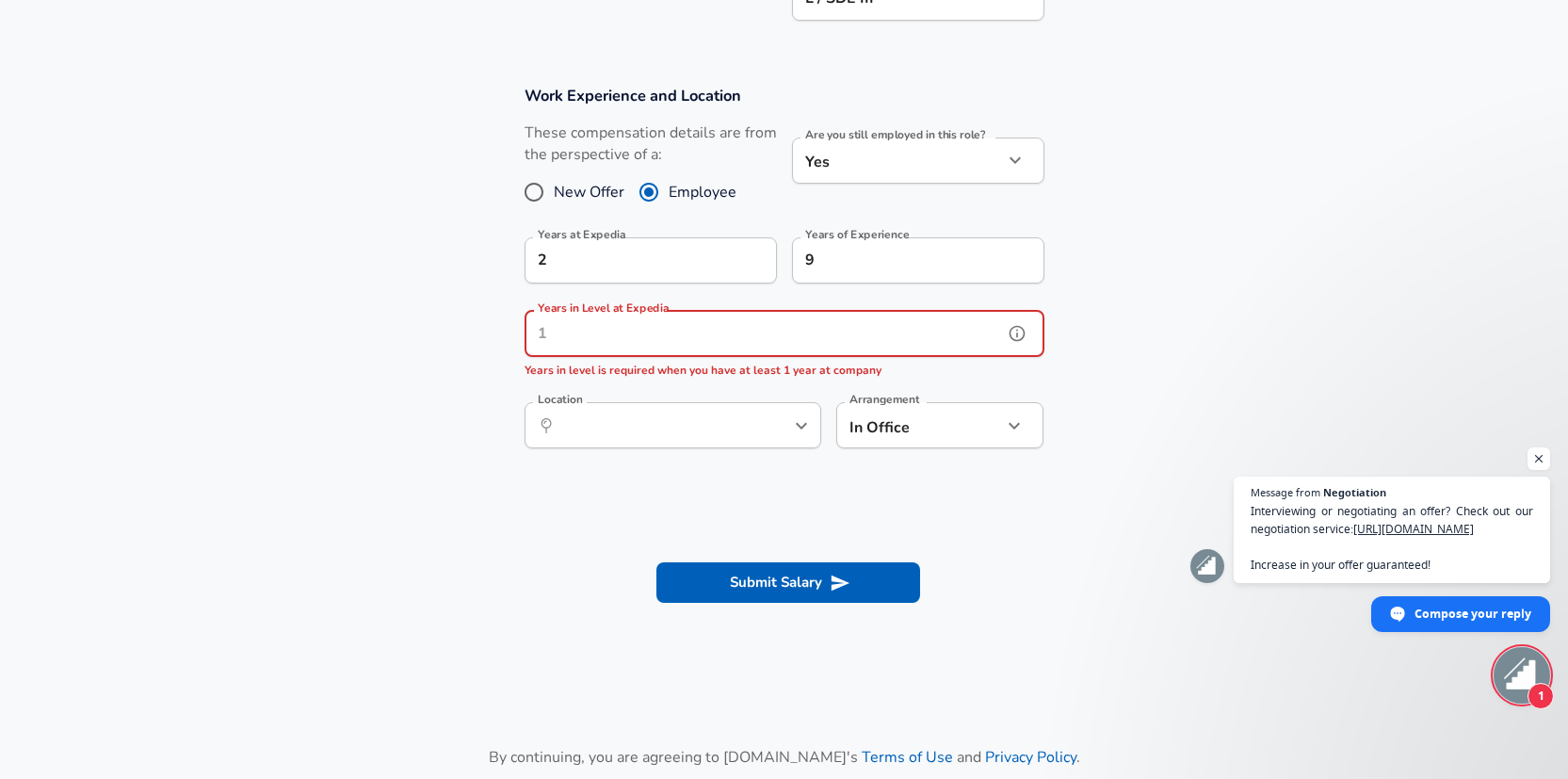
type input "1"
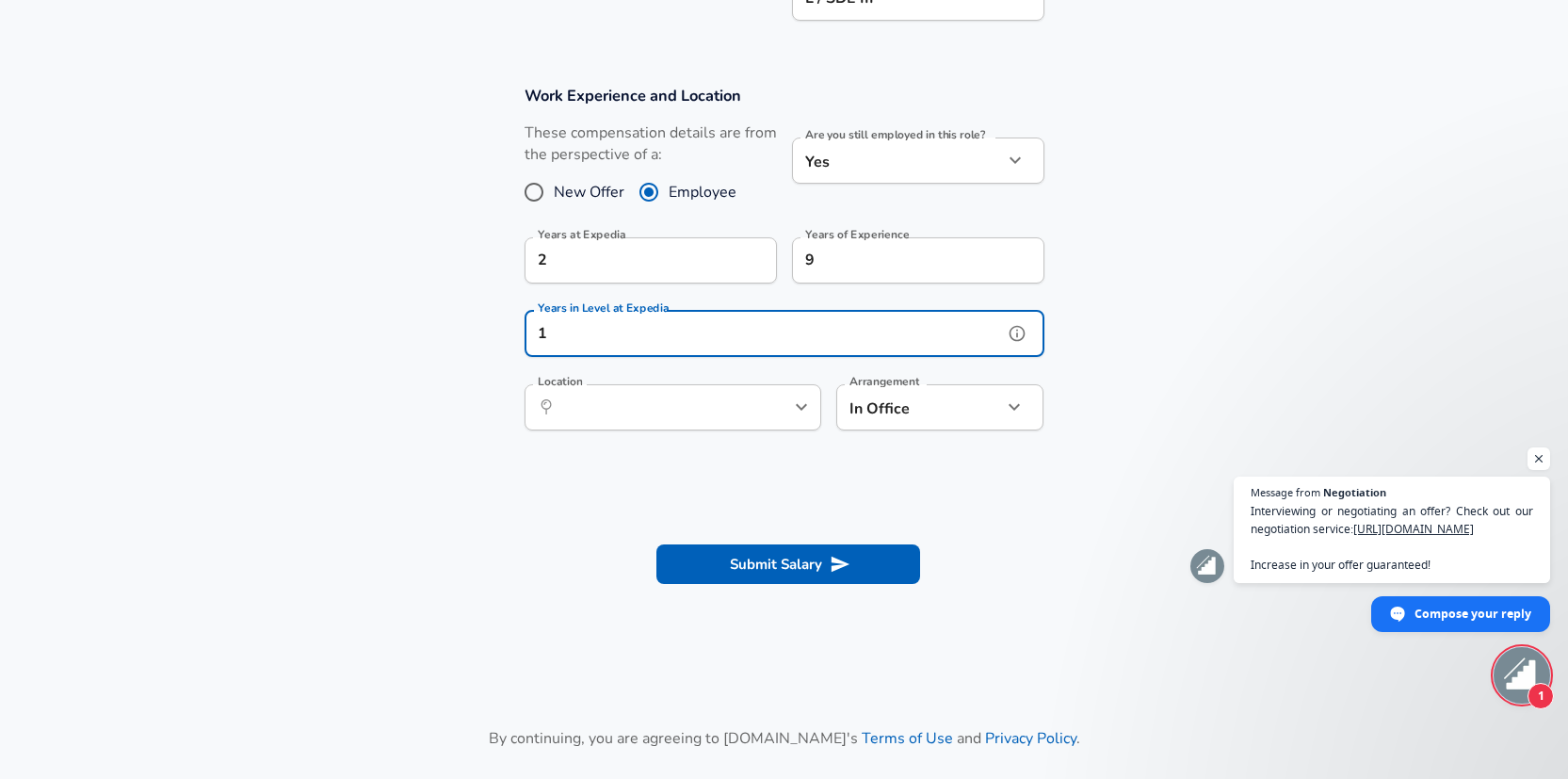
click at [928, 338] on input "1" at bounding box center [763, 333] width 478 height 46
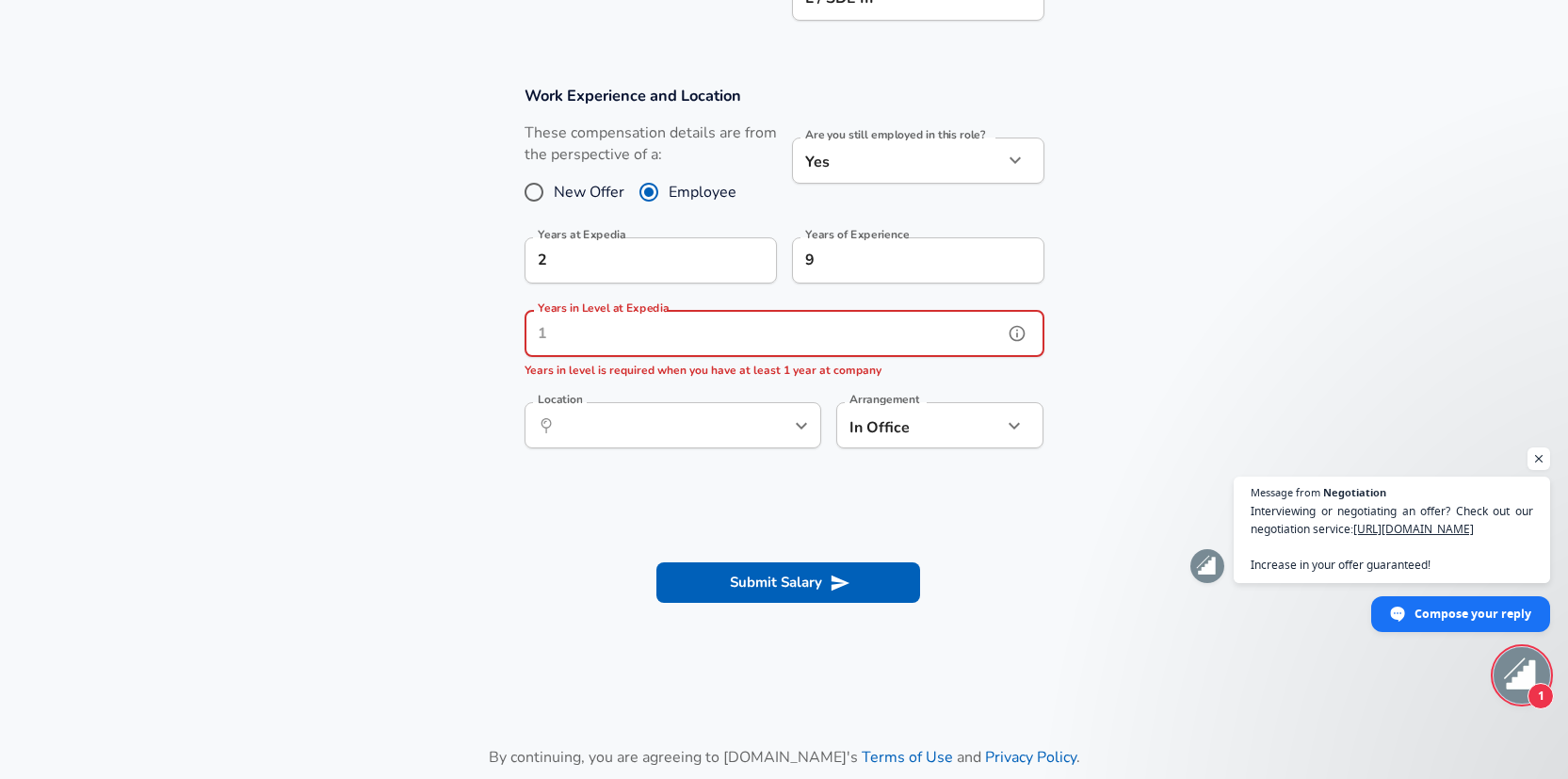
type input "1"
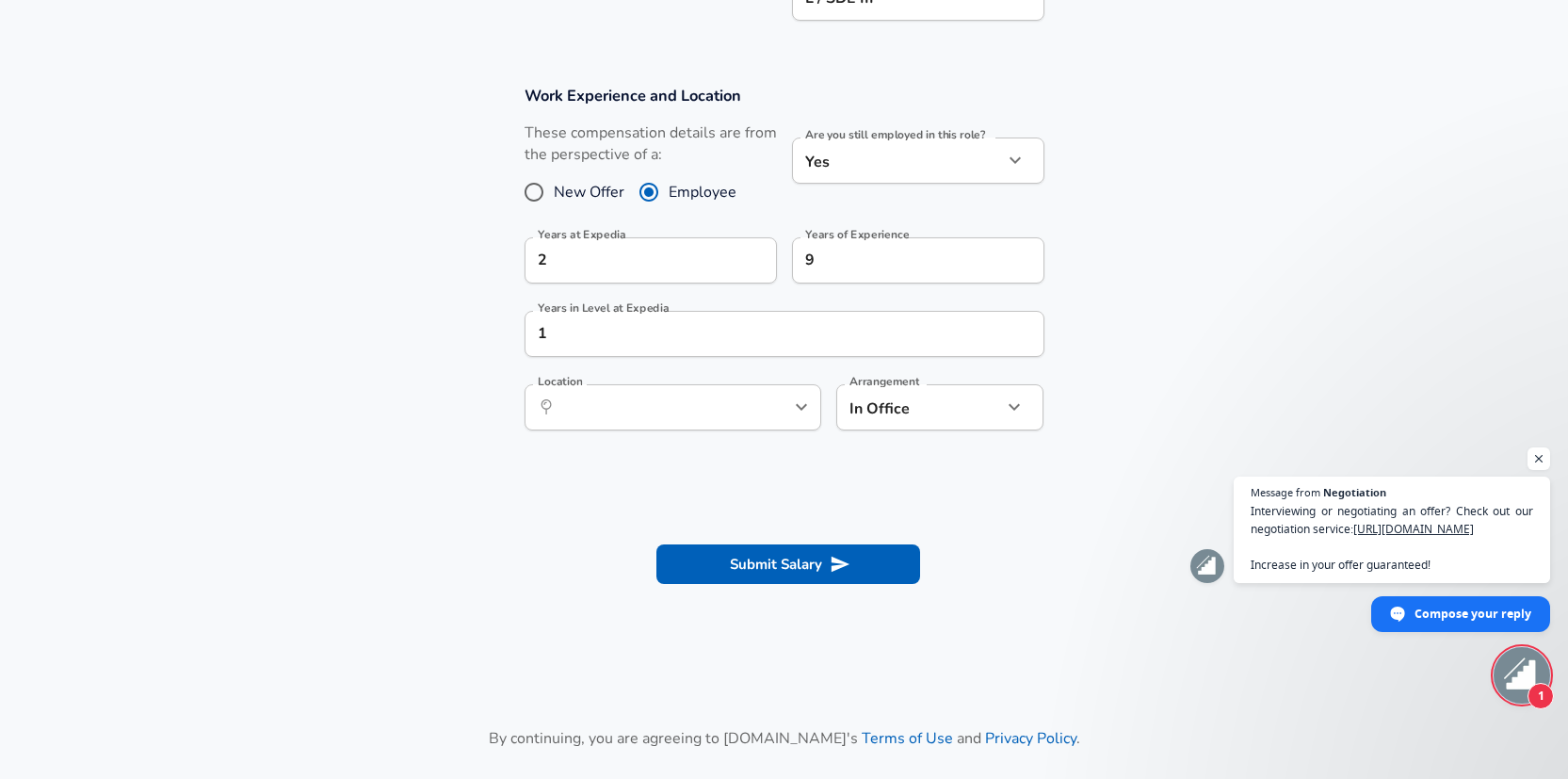
click at [1078, 398] on section "Work Experience and Location These compensation details are from the perspectiv…" at bounding box center [784, 268] width 1568 height 409
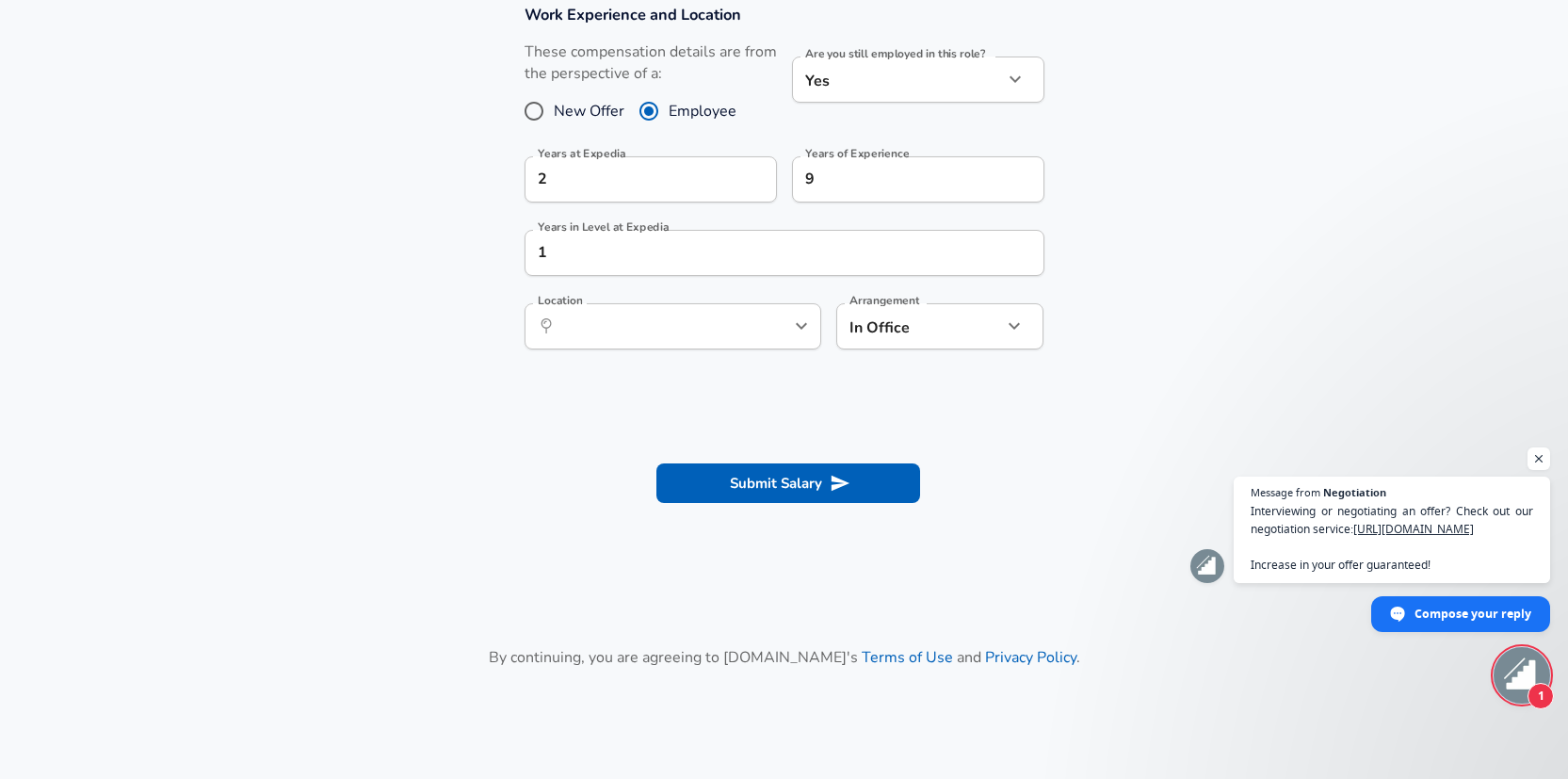
scroll to position [878, 0]
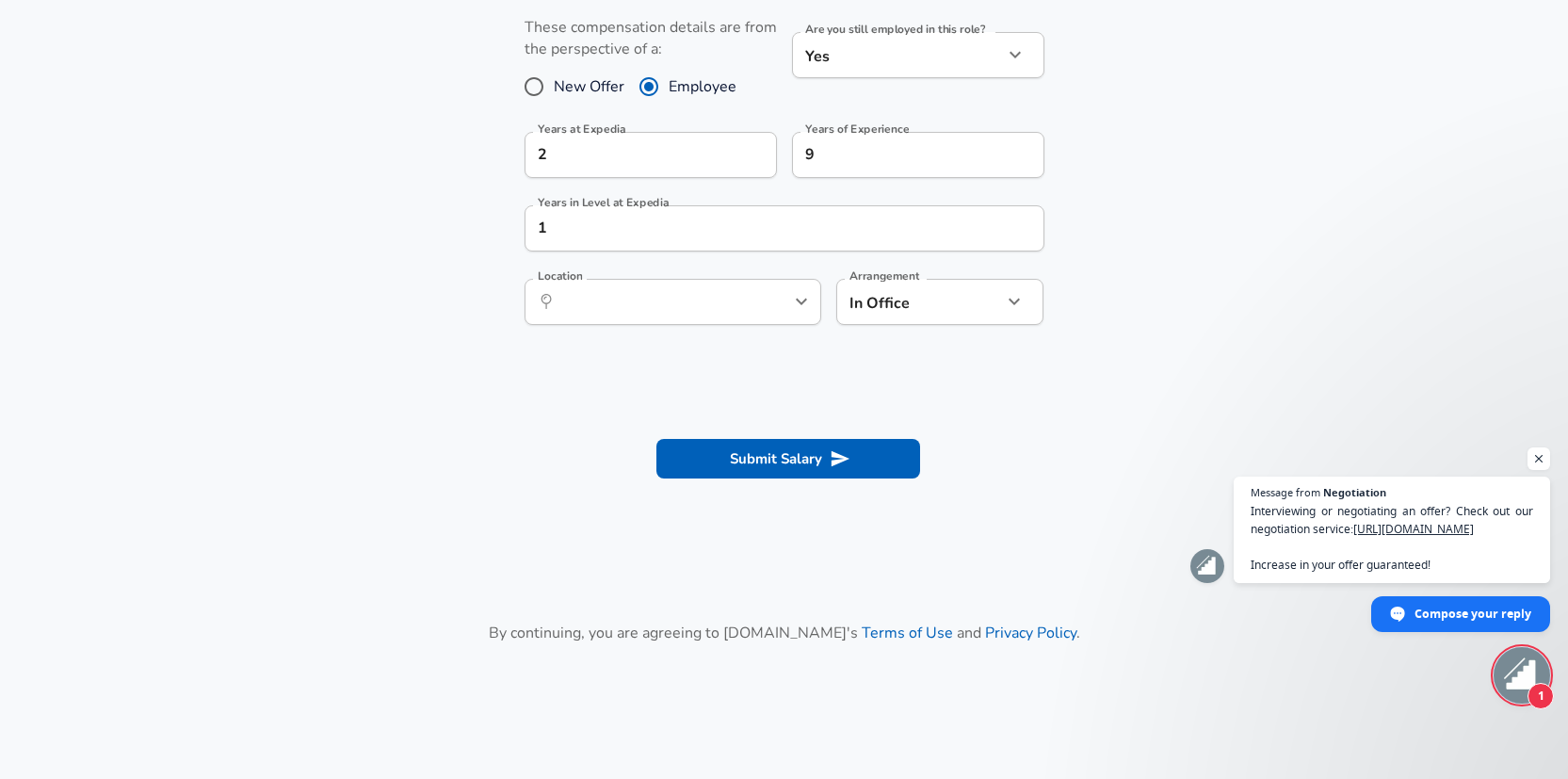
click at [801, 310] on icon "Open" at bounding box center [802, 301] width 23 height 23
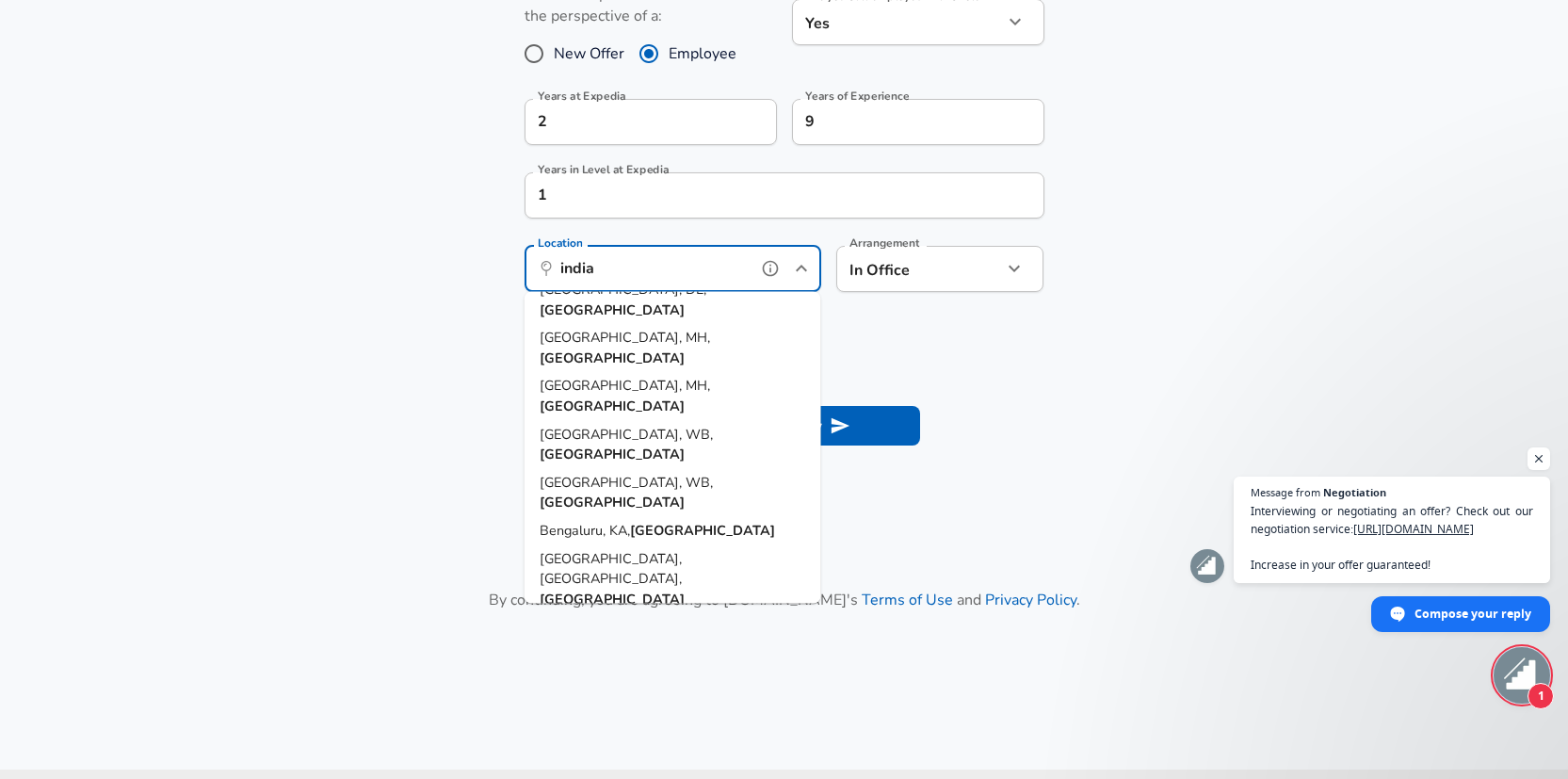
scroll to position [0, 0]
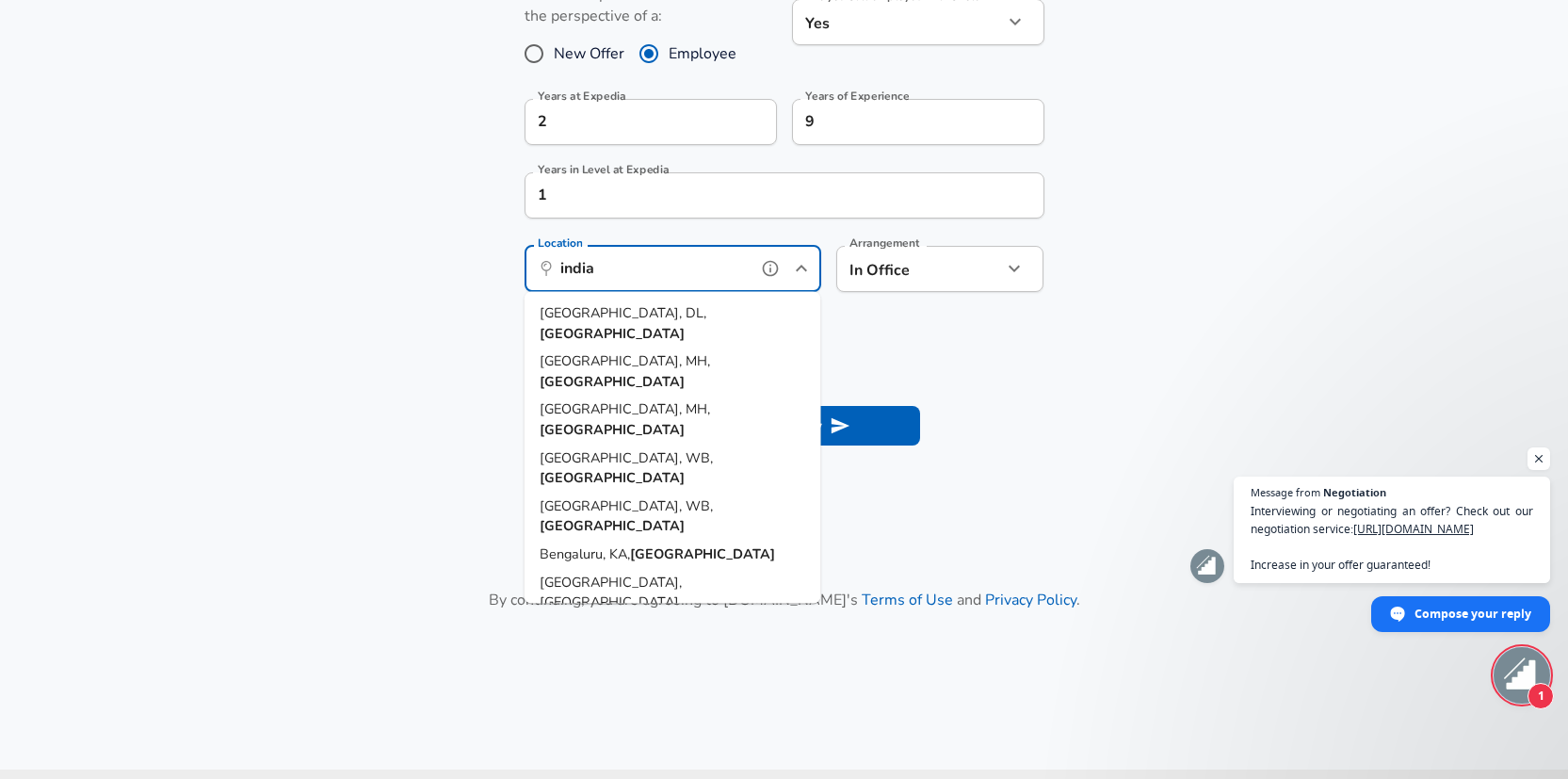
click at [616, 323] on strong "[GEOGRAPHIC_DATA]" at bounding box center [612, 332] width 145 height 19
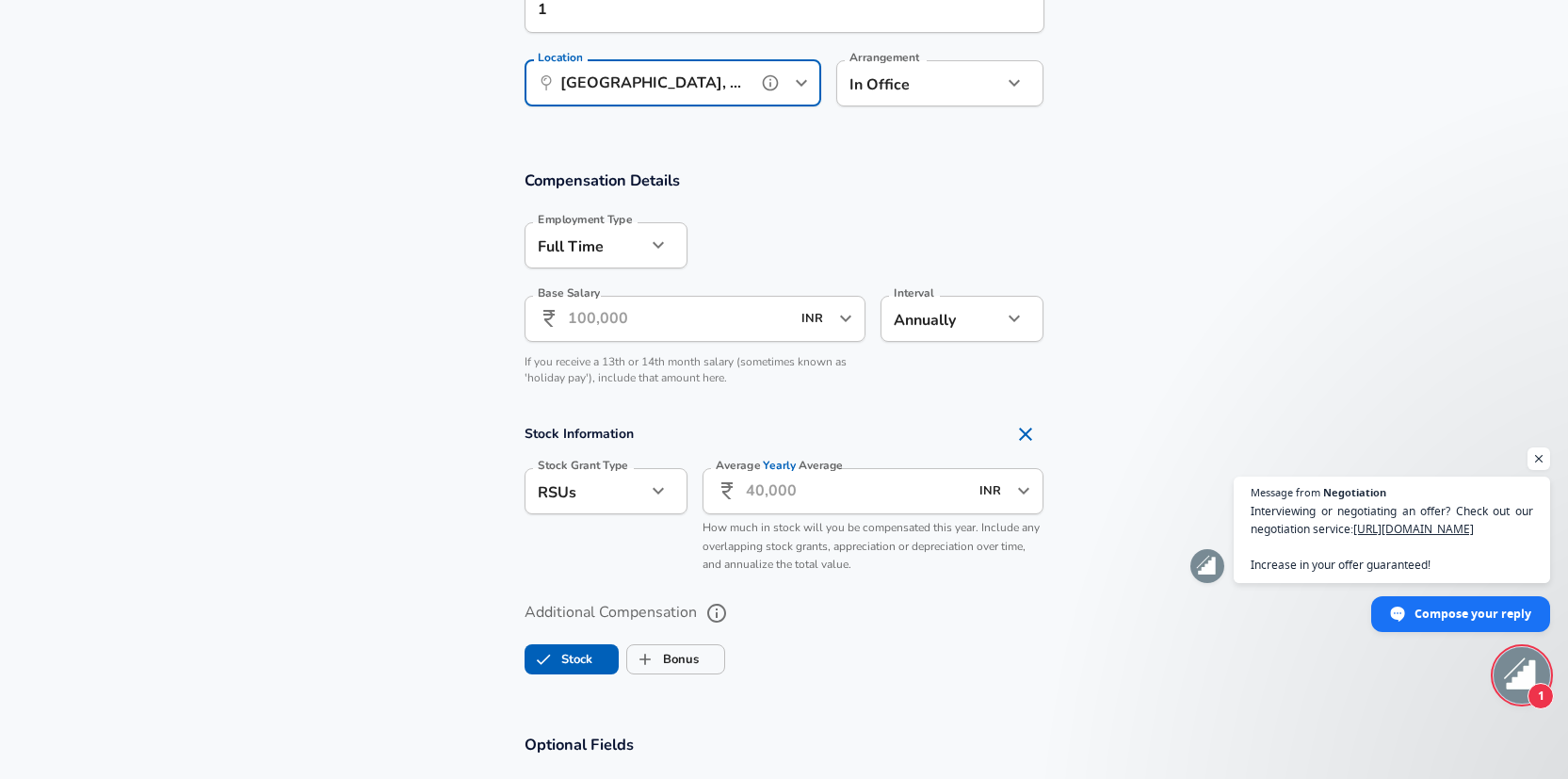
scroll to position [1194, 0]
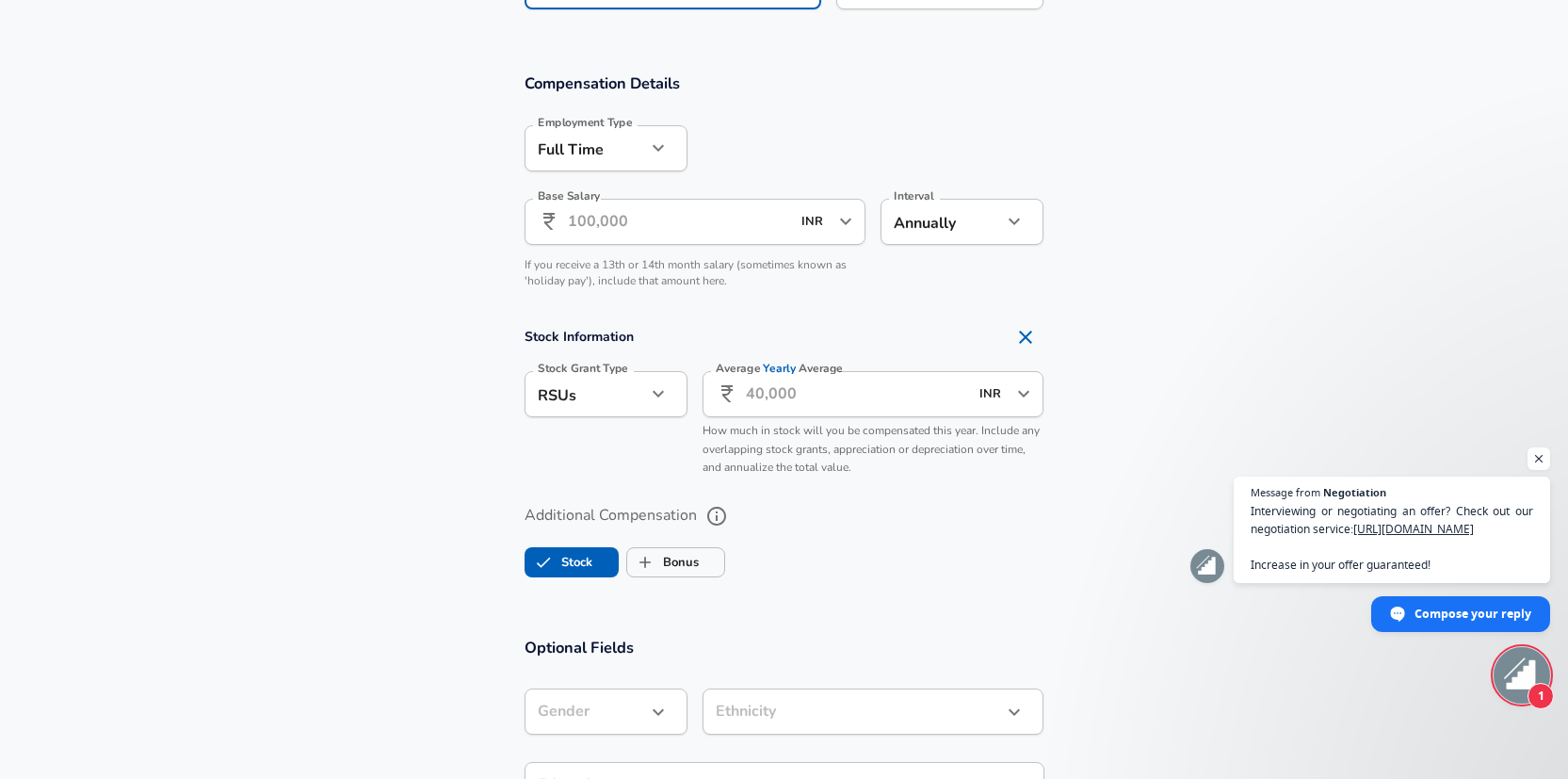
type input "[GEOGRAPHIC_DATA], [GEOGRAPHIC_DATA], [GEOGRAPHIC_DATA]"
click at [727, 223] on input "Base Salary" at bounding box center [680, 221] width 223 height 46
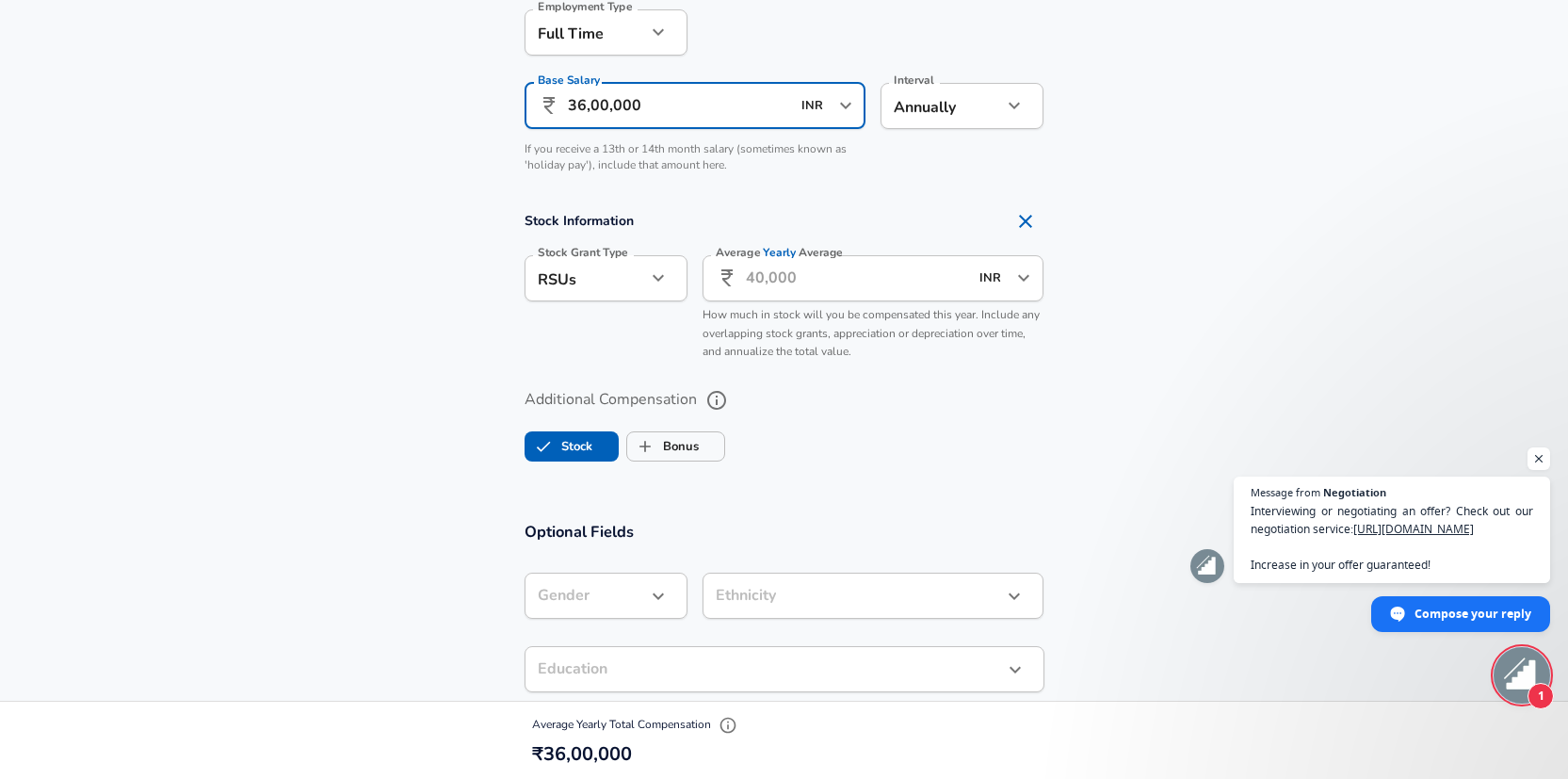
scroll to position [1318, 0]
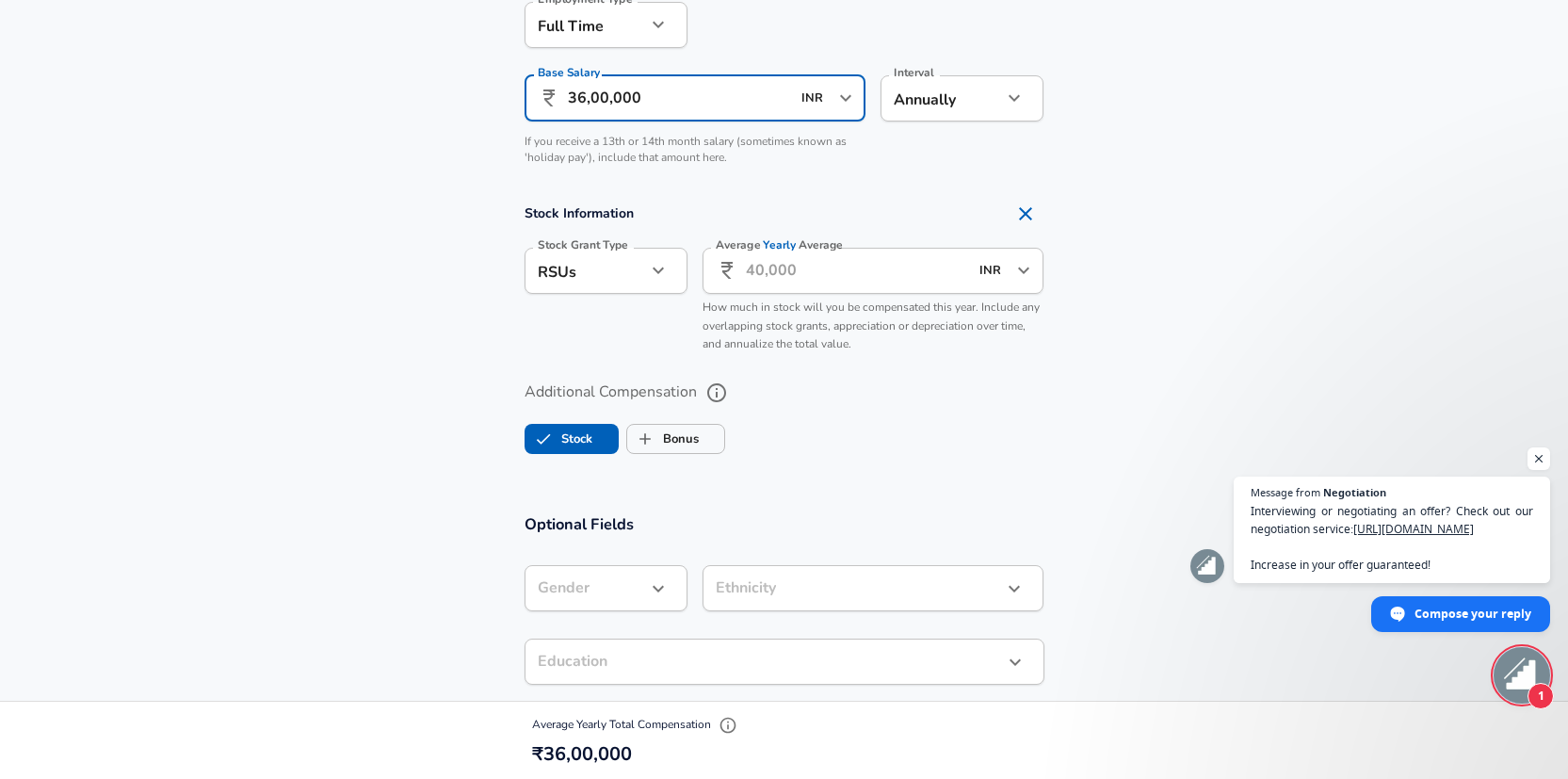
type input "36,00,000"
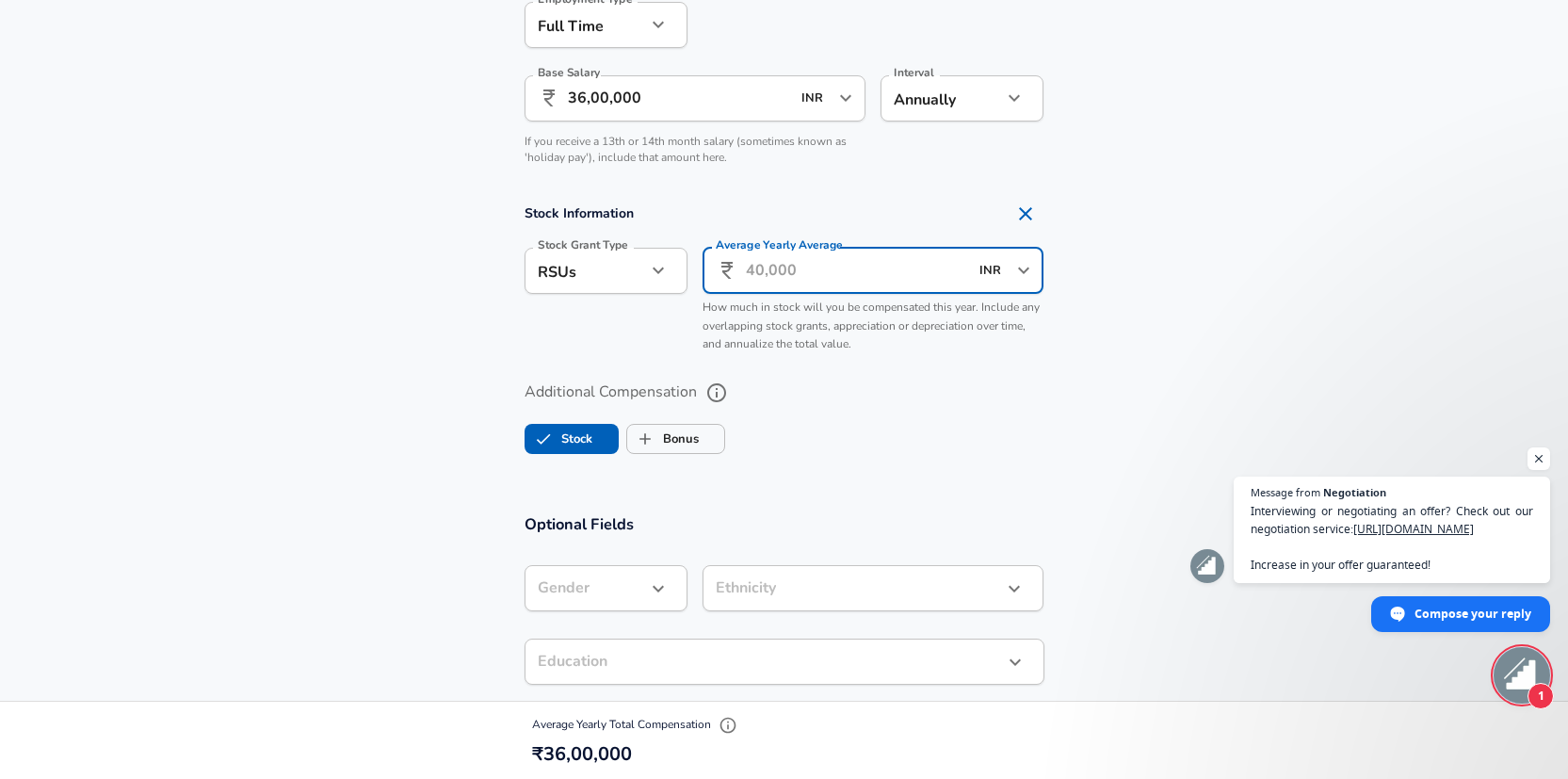
click at [847, 273] on input "Average Yearly Average" at bounding box center [858, 271] width 223 height 46
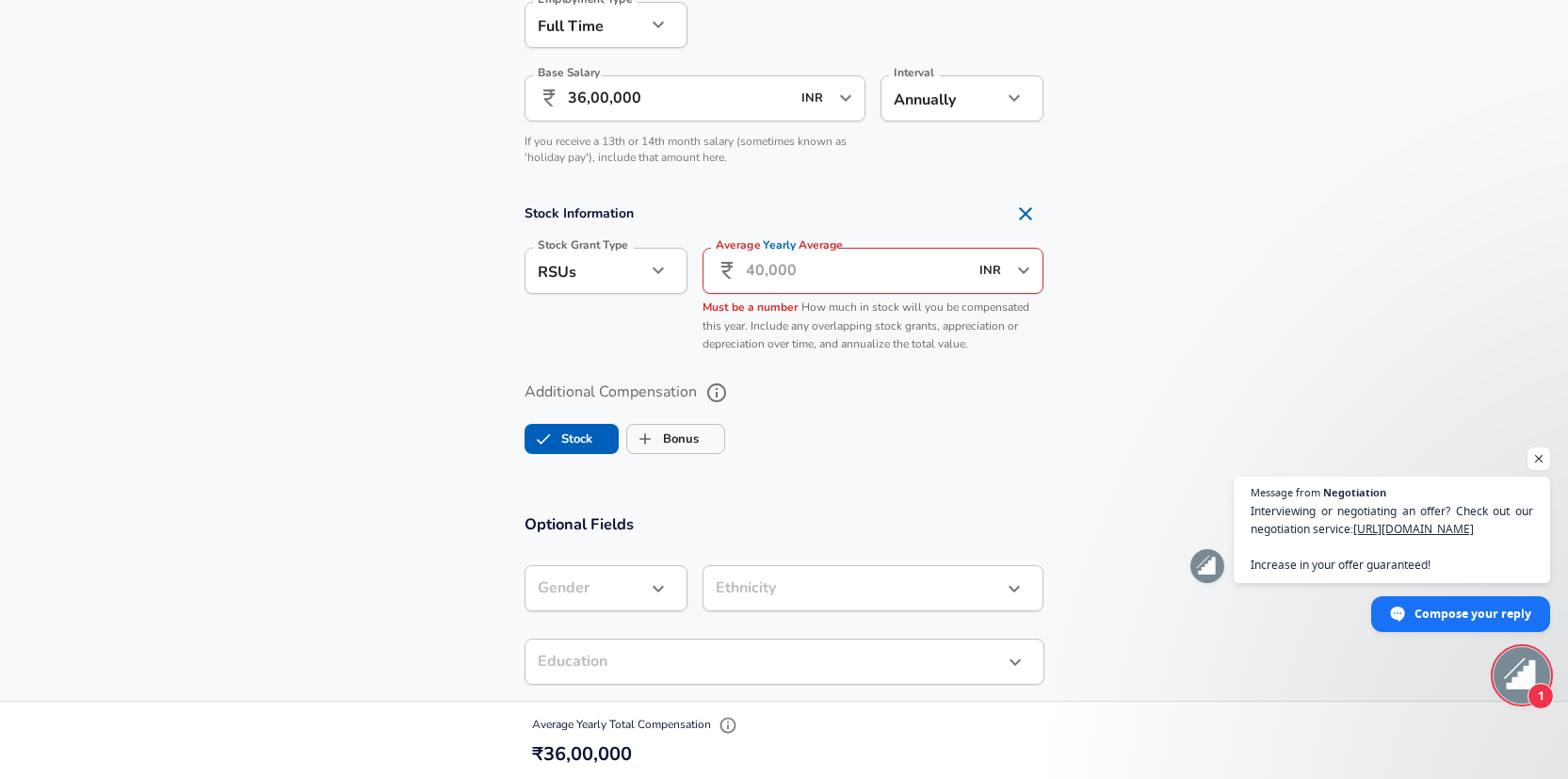
click at [728, 270] on icon at bounding box center [727, 271] width 11 height 17
click at [900, 274] on input "Average Yearly Average" at bounding box center [858, 271] width 223 height 46
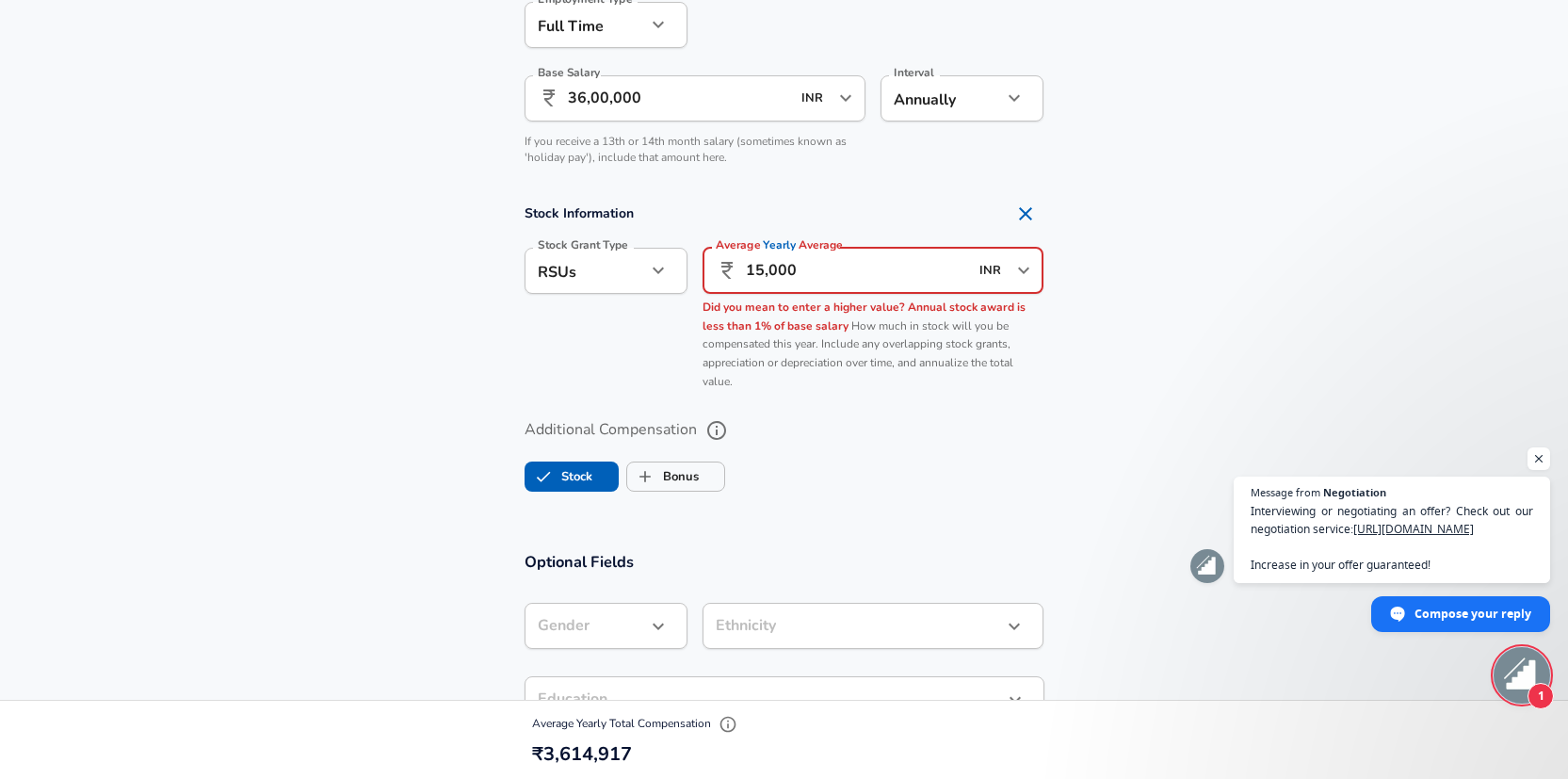
click at [1020, 264] on icon "Open" at bounding box center [1024, 271] width 23 height 23
type input "15,000"
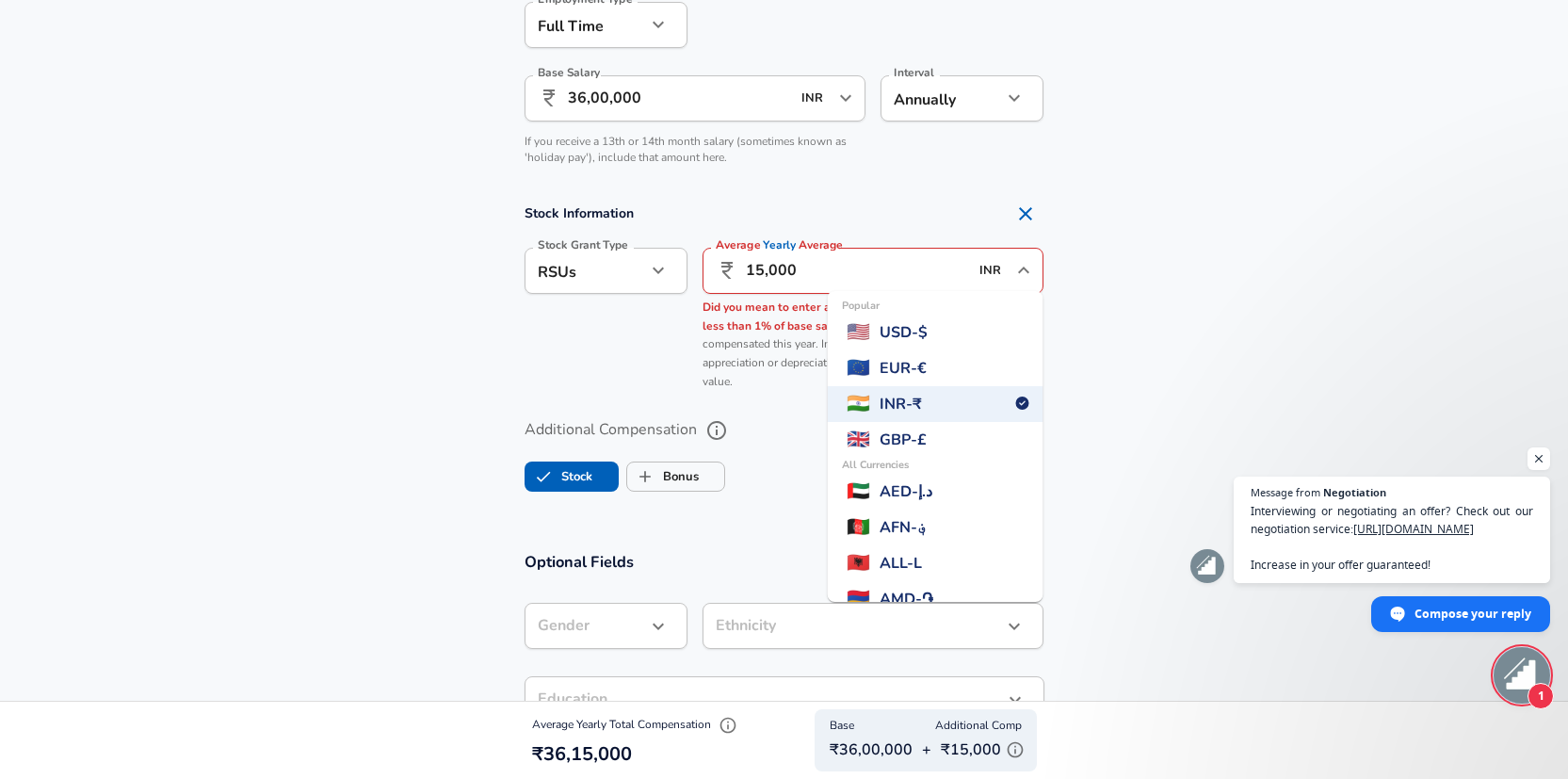
click at [928, 331] on span "USD - $" at bounding box center [903, 332] width 48 height 23
type input "USD"
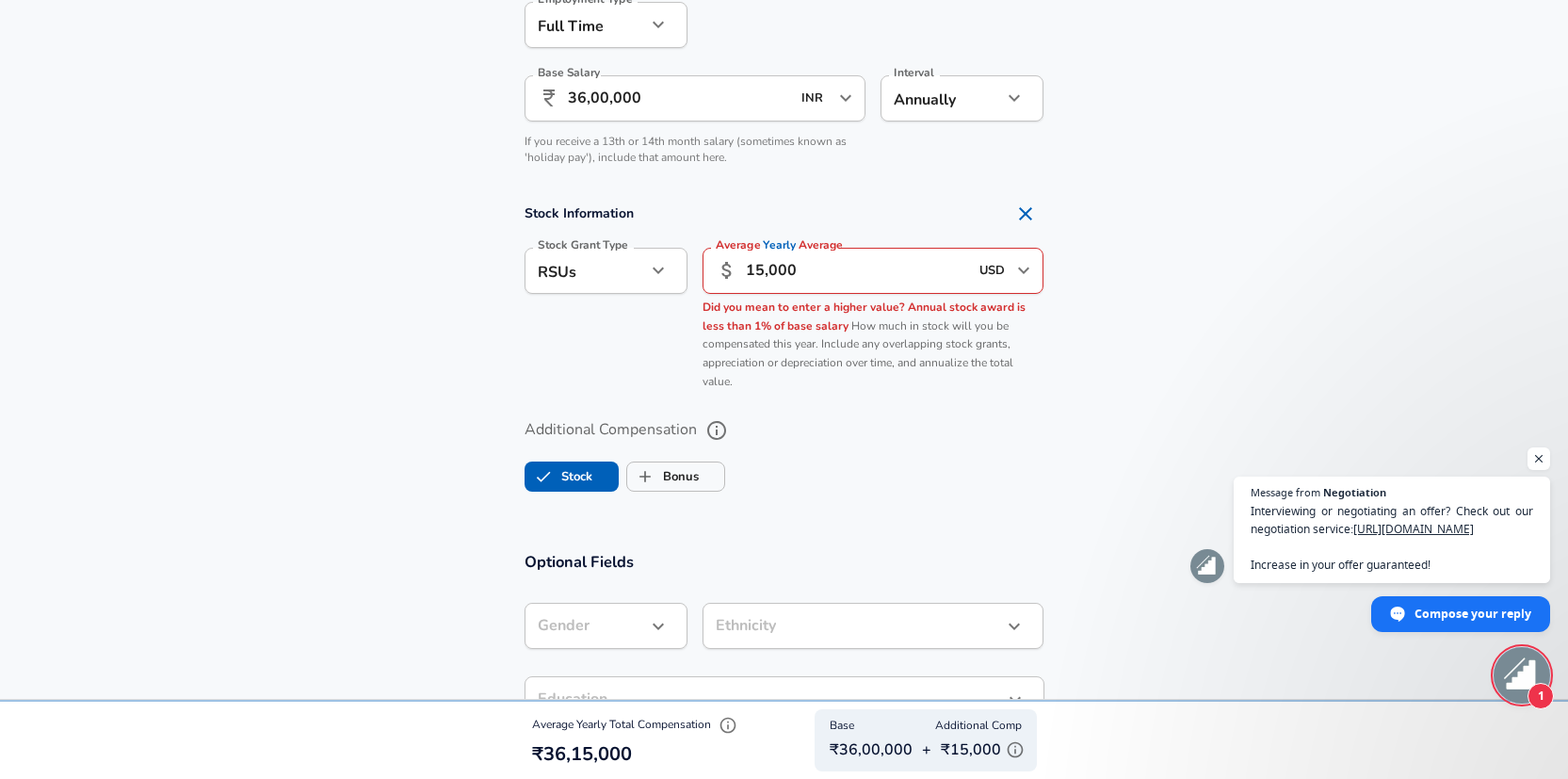
click at [1094, 297] on section "Stock Information Stock Grant Type RSUs stock Stock Grant Type Average Yearly A…" at bounding box center [784, 297] width 1568 height 205
click at [894, 277] on input "15,000" at bounding box center [858, 271] width 223 height 46
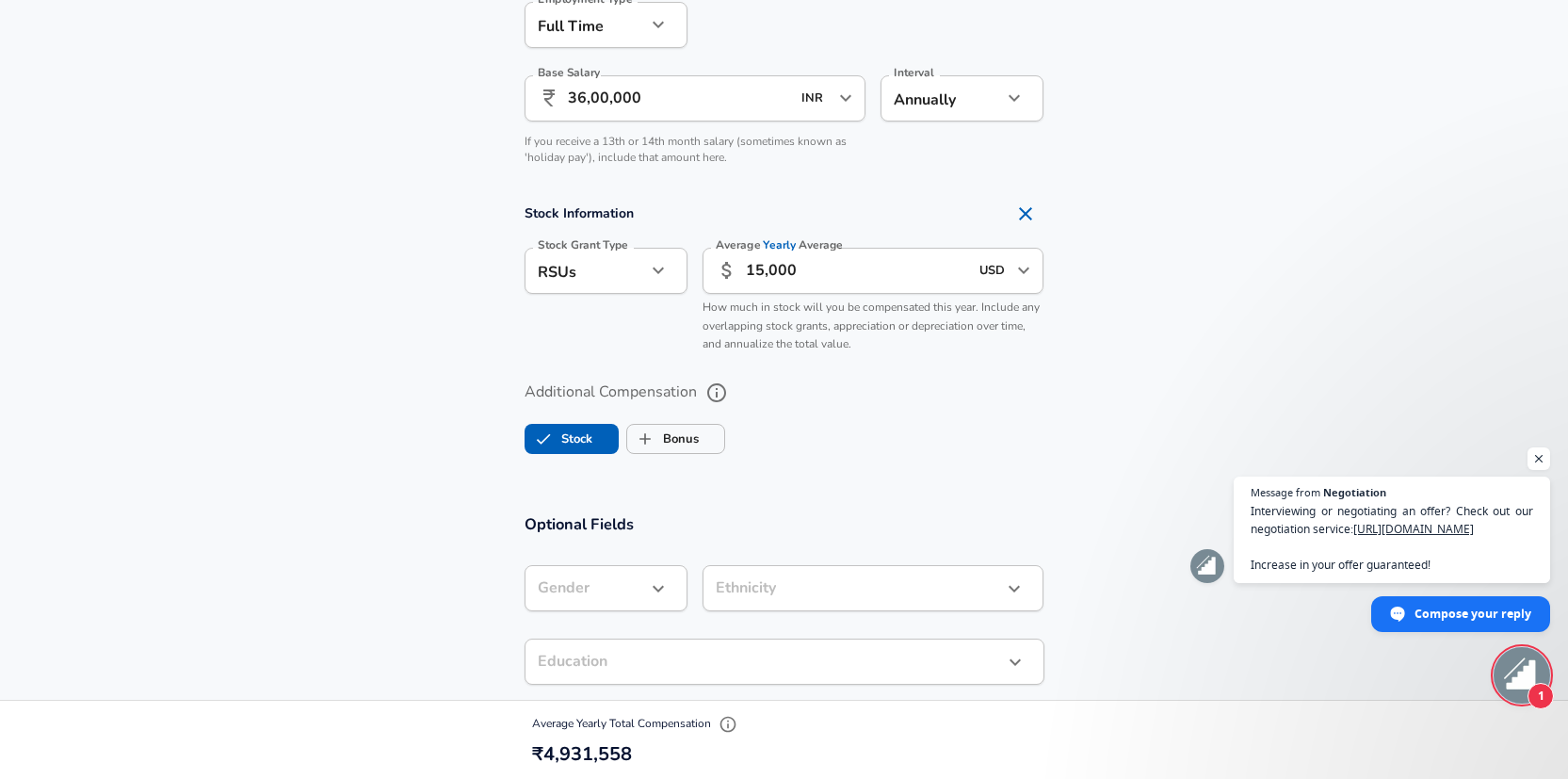
click at [1096, 328] on section "Stock Information Stock Grant Type RSUs stock Stock Grant Type Average Yearly A…" at bounding box center [784, 278] width 1568 height 168
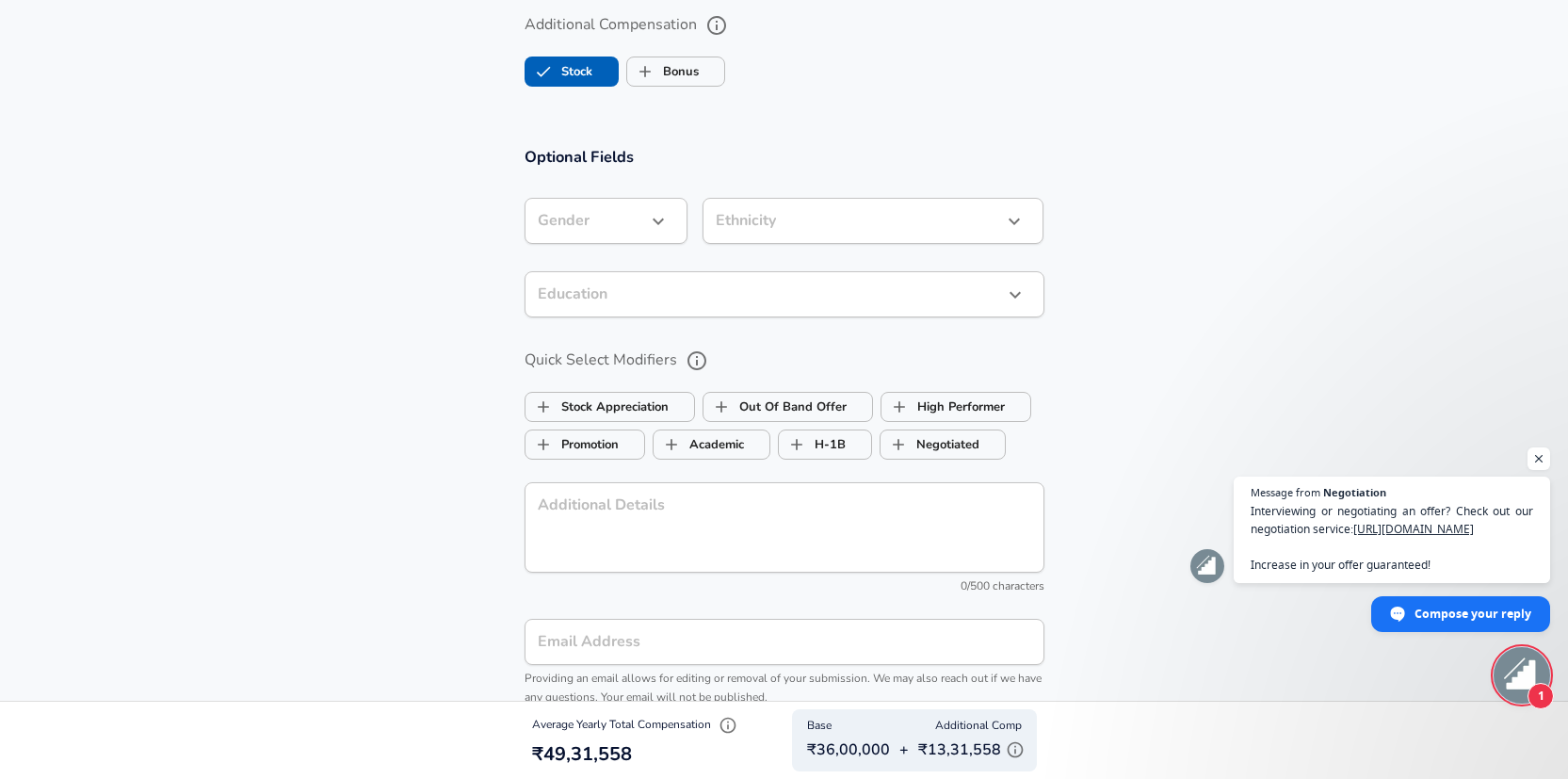
scroll to position [1691, 0]
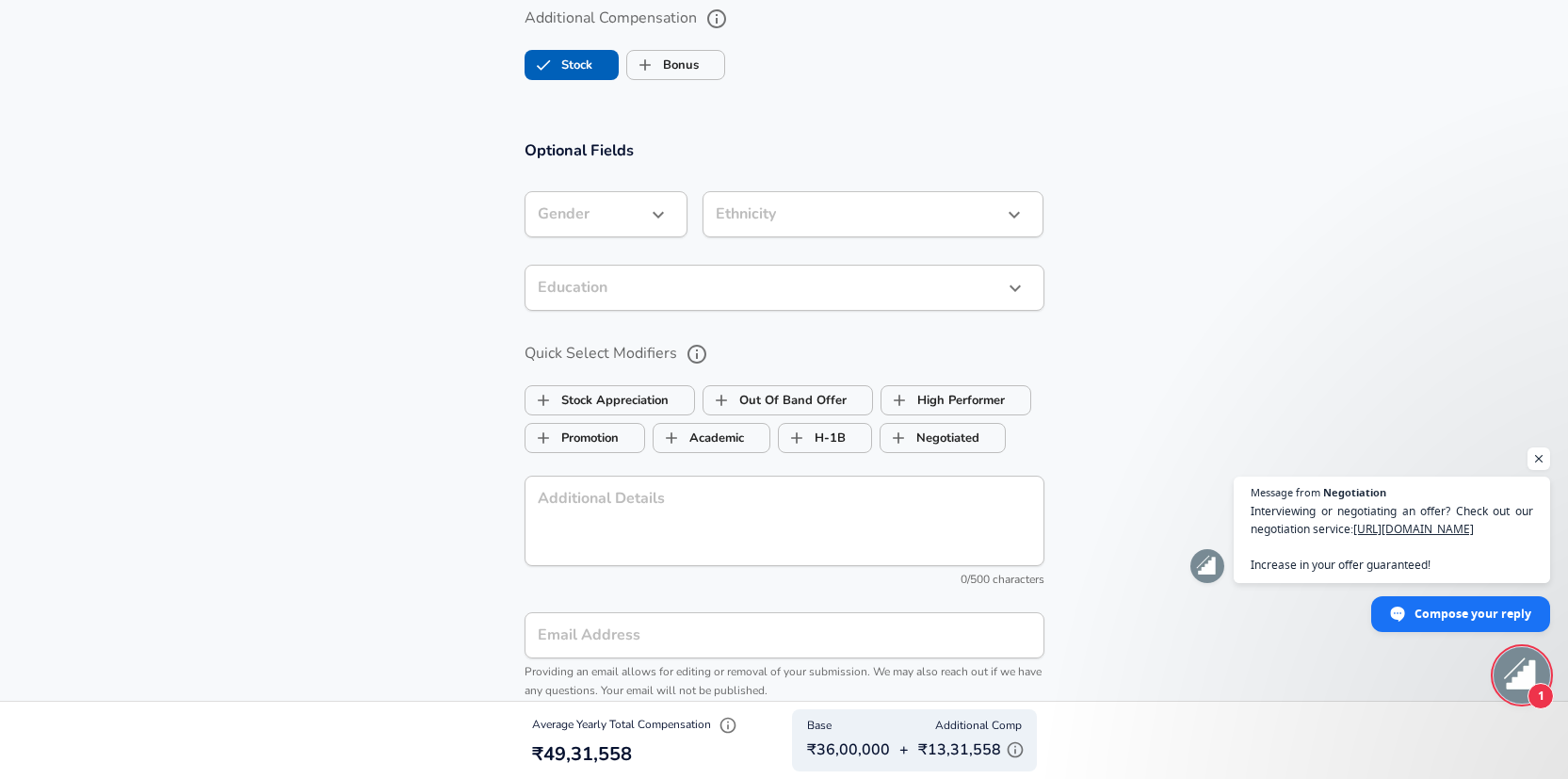
click at [670, 210] on button "button" at bounding box center [658, 215] width 32 height 32
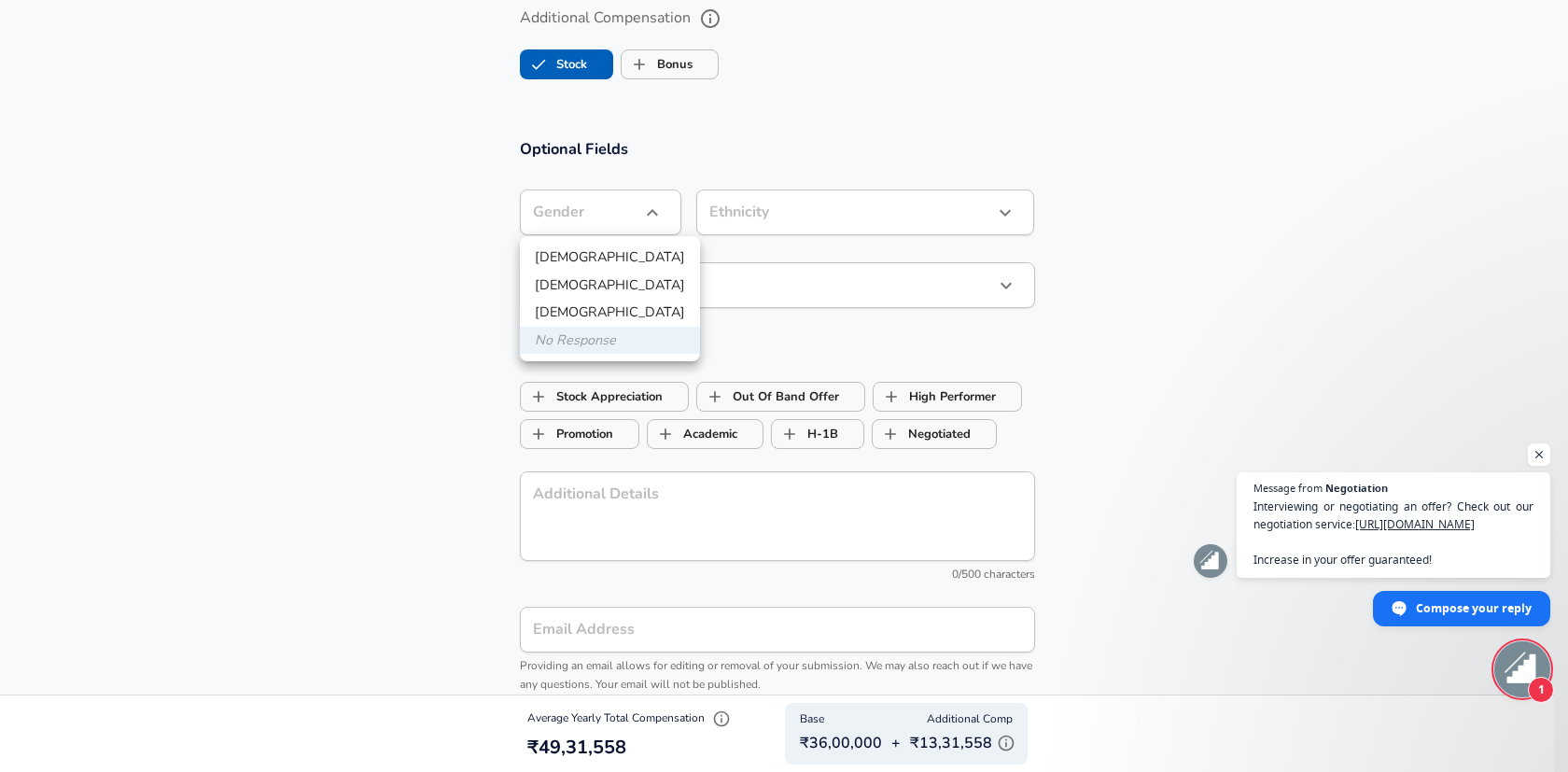
drag, startPoint x: 589, startPoint y: 254, endPoint x: 616, endPoint y: 254, distance: 27.0
click at [589, 254] on li "[DEMOGRAPHIC_DATA]" at bounding box center [610, 258] width 180 height 28
type input "[DEMOGRAPHIC_DATA]"
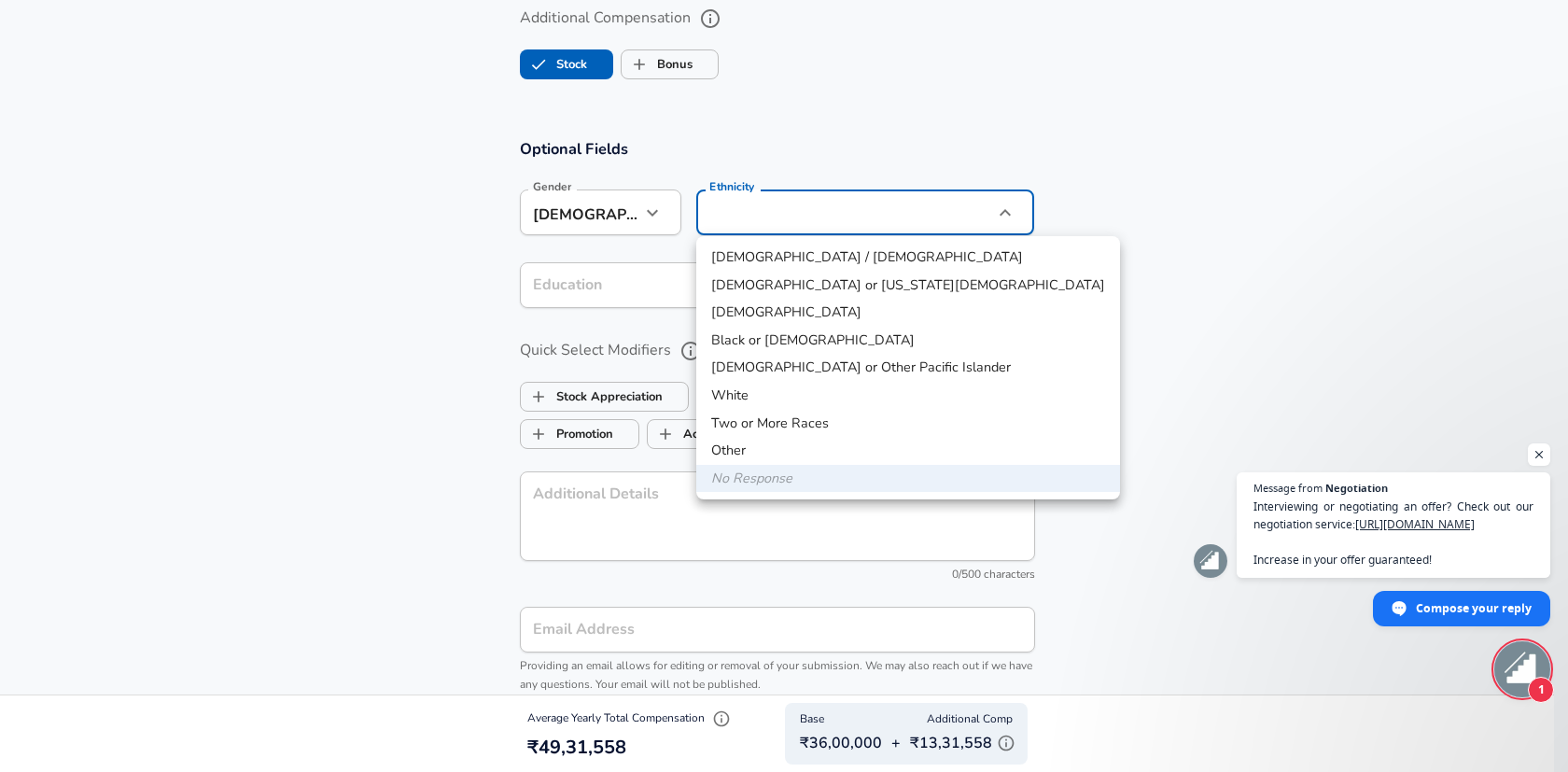
click at [1119, 314] on div at bounding box center [784, 386] width 1568 height 772
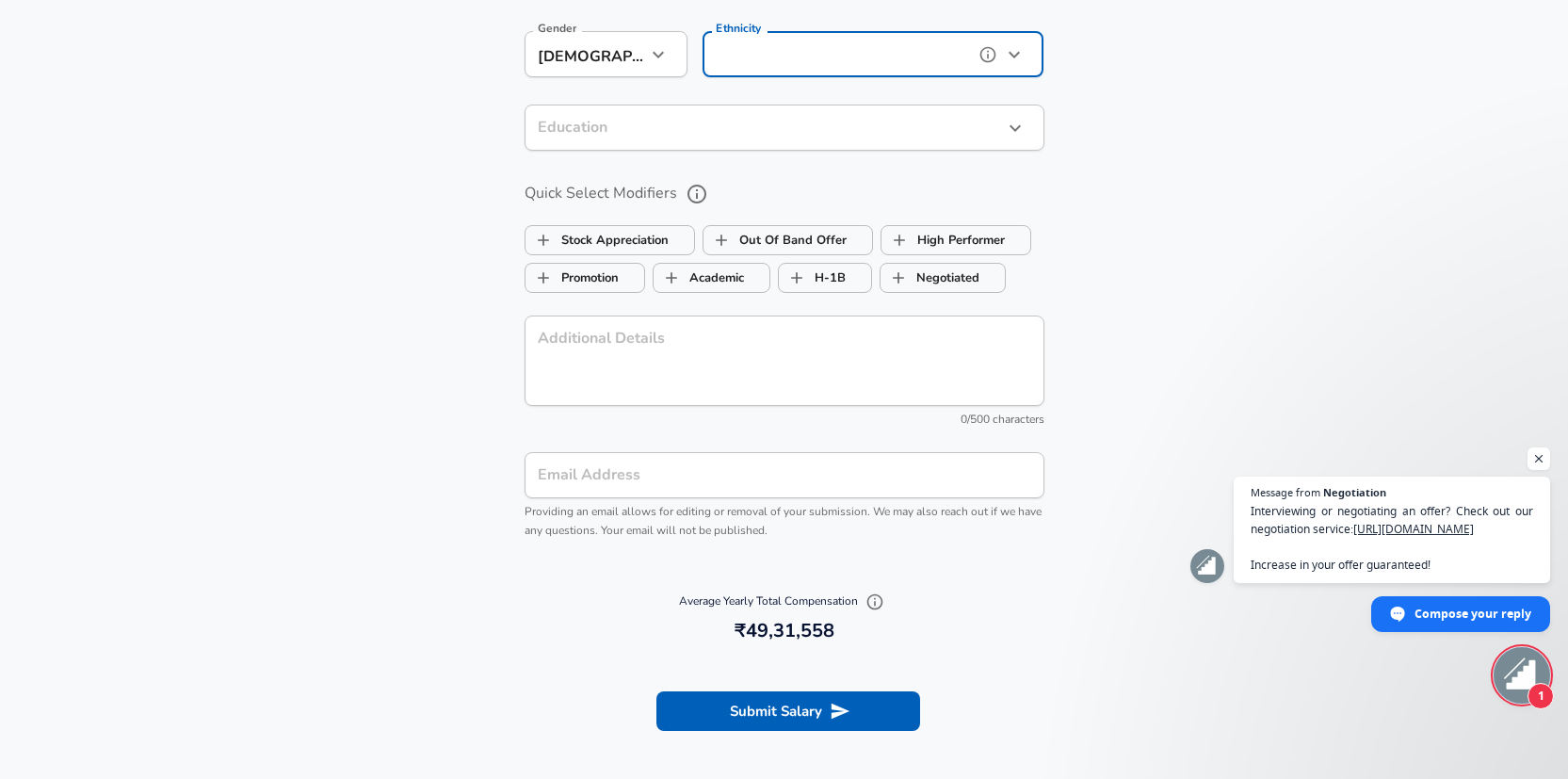
scroll to position [1865, 0]
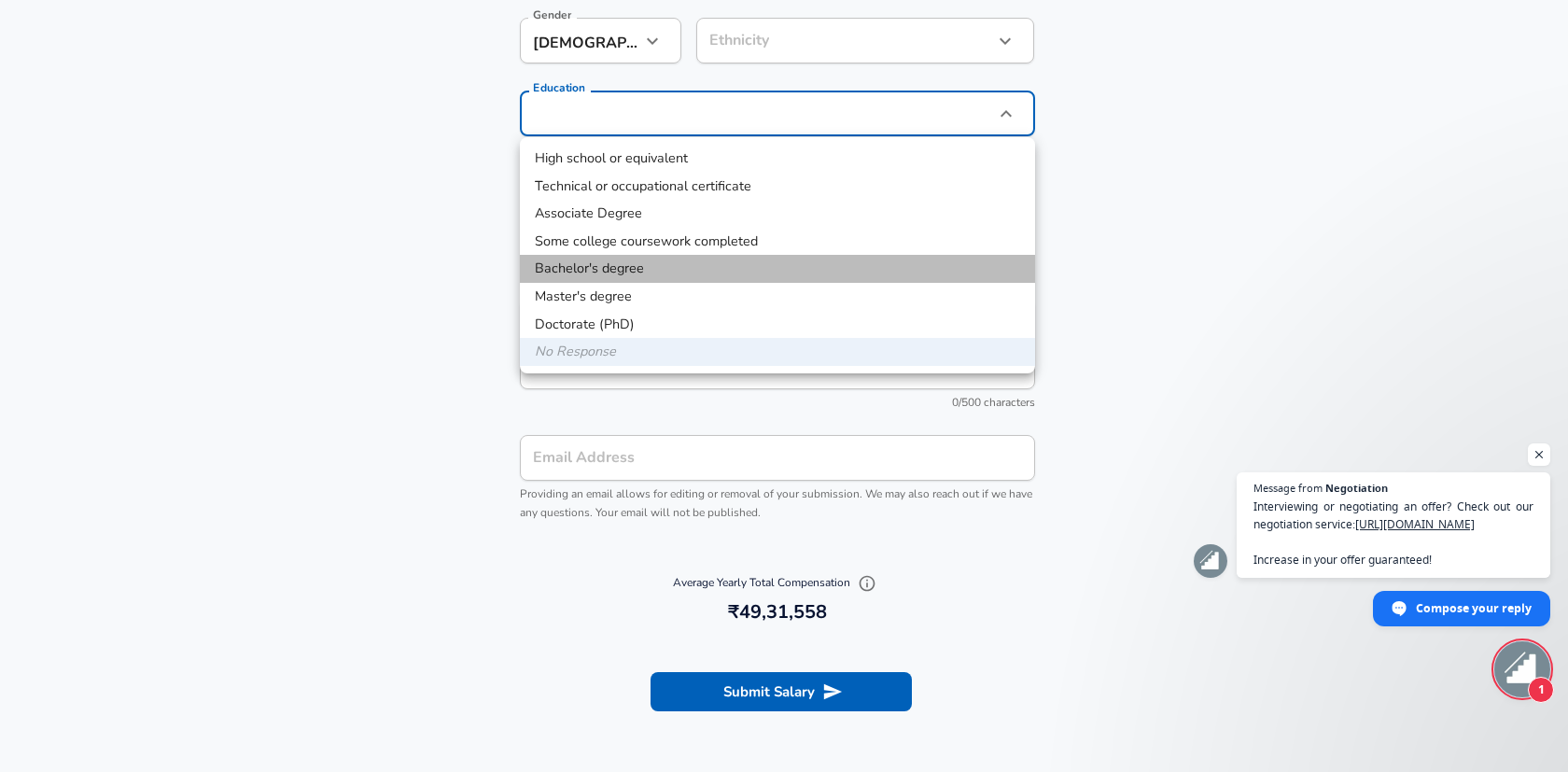
click at [749, 277] on li "Bachelor's degree" at bounding box center [777, 269] width 515 height 28
type input "Bachelors degree"
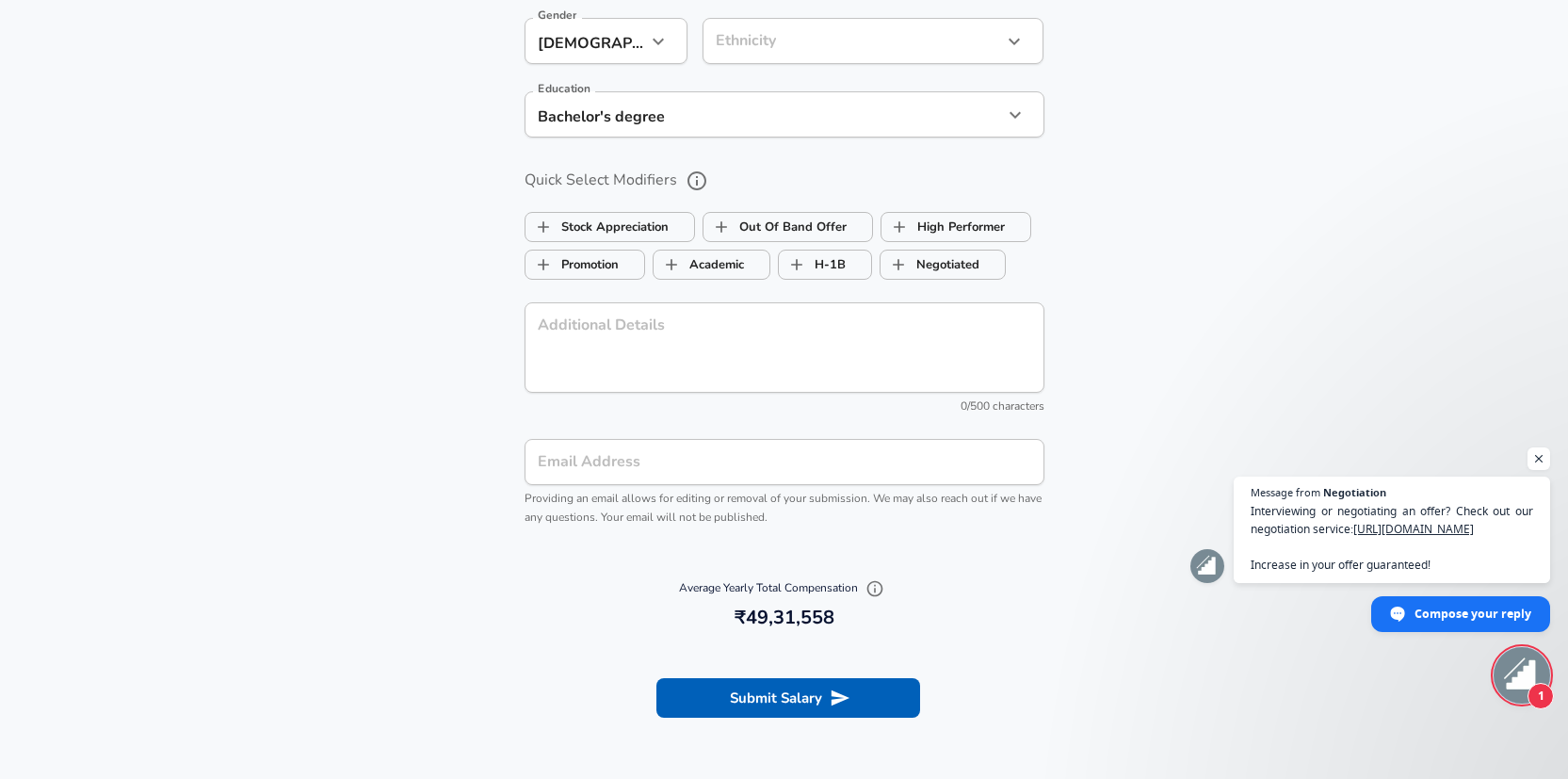
click at [1129, 248] on section "Optional Fields Gender [DEMOGRAPHIC_DATA] [DEMOGRAPHIC_DATA] Gender Ethnicity ​…" at bounding box center [784, 255] width 1568 height 621
click at [576, 236] on label "Stock Appreciation" at bounding box center [597, 227] width 143 height 36
checkbox input "true"
click at [925, 239] on label "High Performer" at bounding box center [943, 227] width 123 height 36
checkbox input "true"
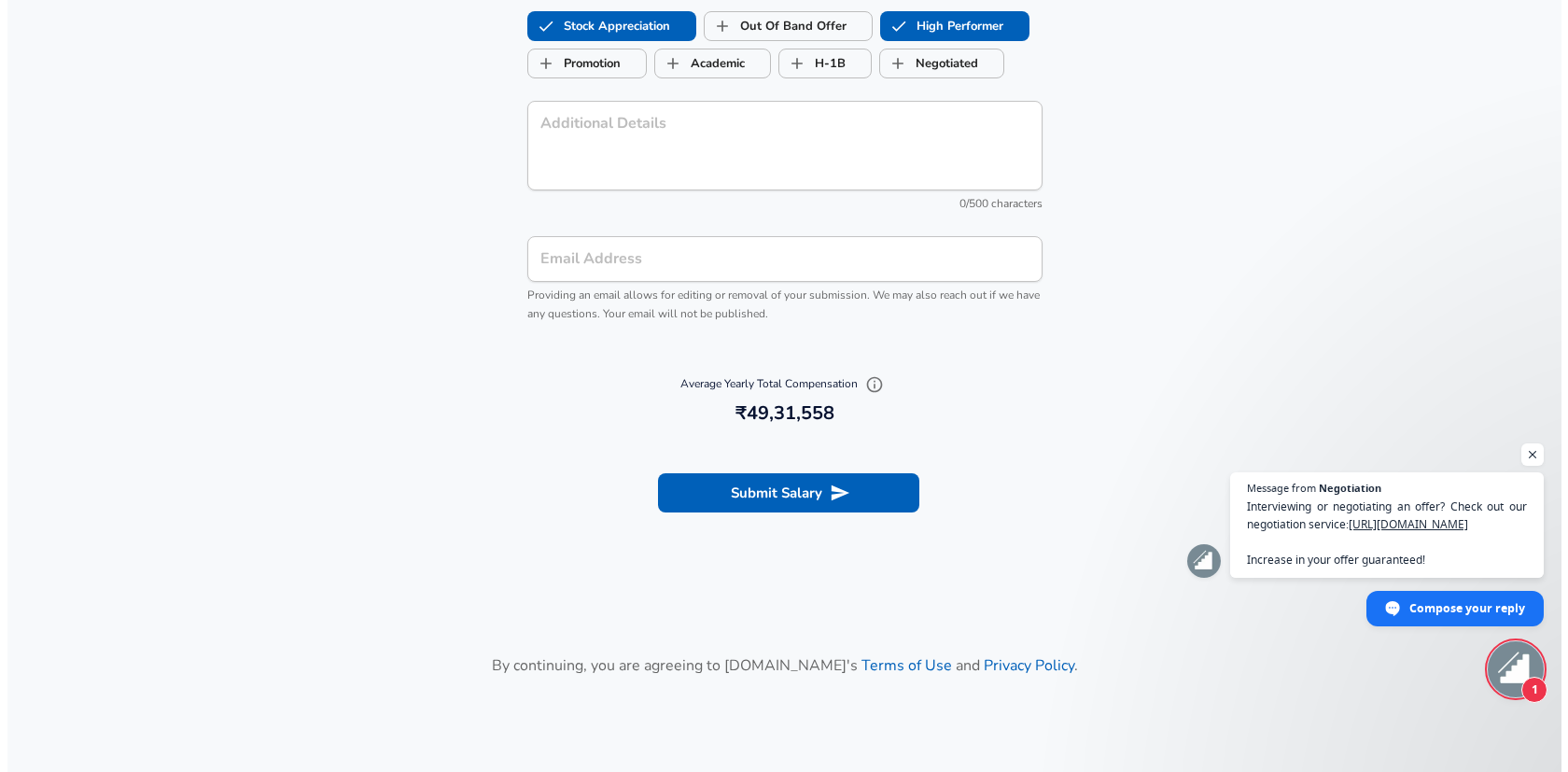
scroll to position [2076, 0]
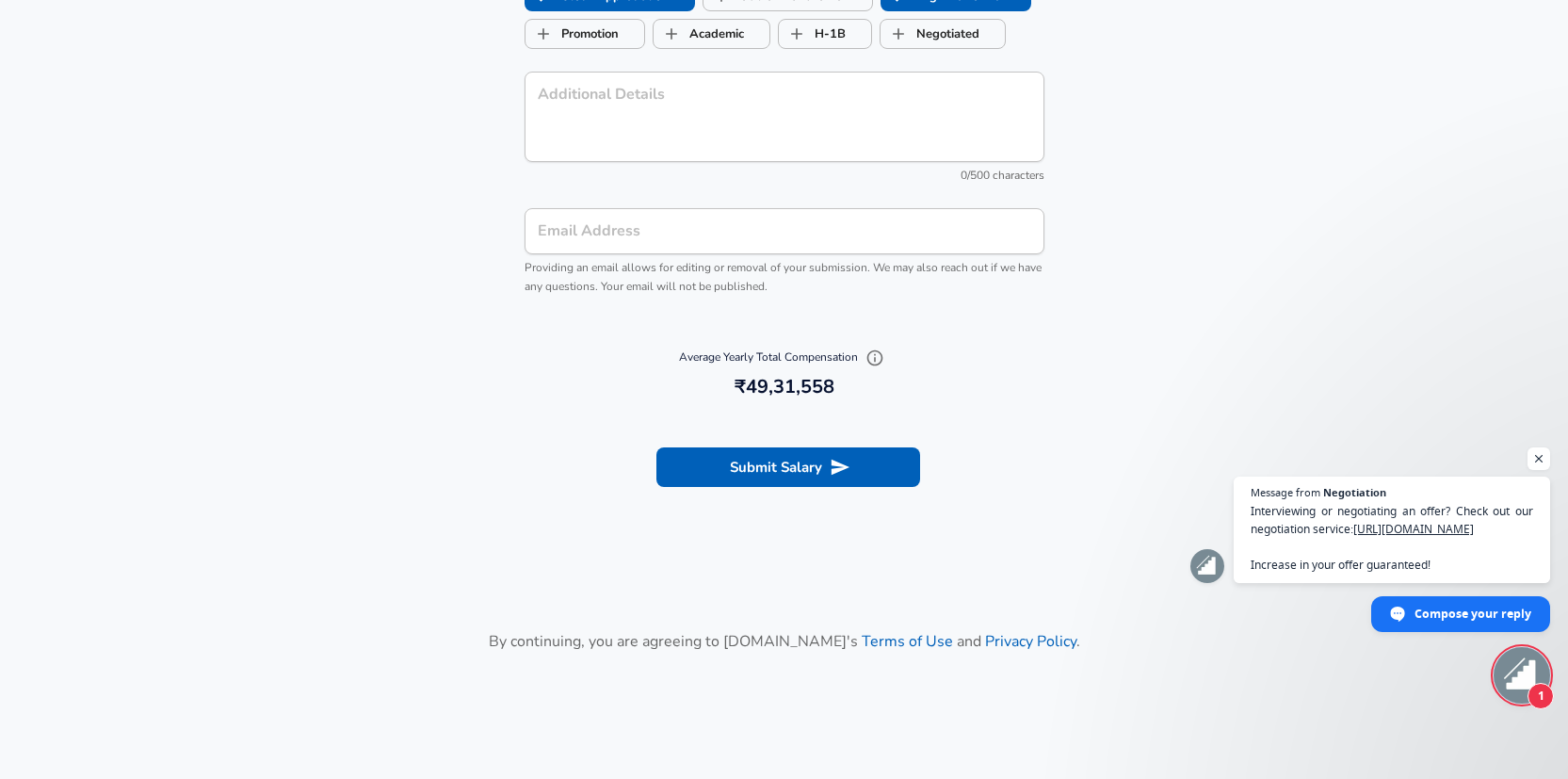
click at [1038, 476] on div "Submit Salary" at bounding box center [784, 468] width 565 height 40
click at [786, 480] on button "Submit Salary" at bounding box center [788, 468] width 264 height 40
